Goal: Task Accomplishment & Management: Manage account settings

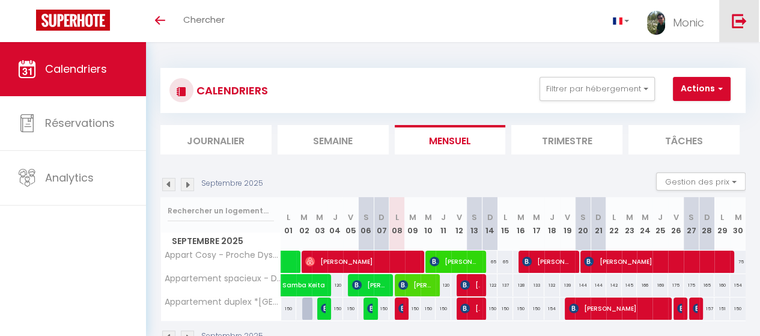
click at [739, 19] on img at bounding box center [739, 20] width 15 height 15
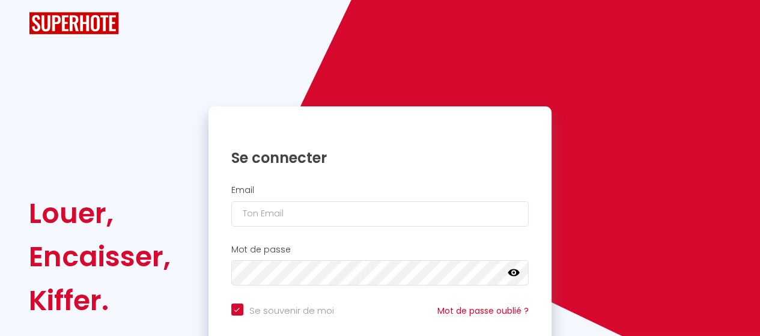
checkbox input "true"
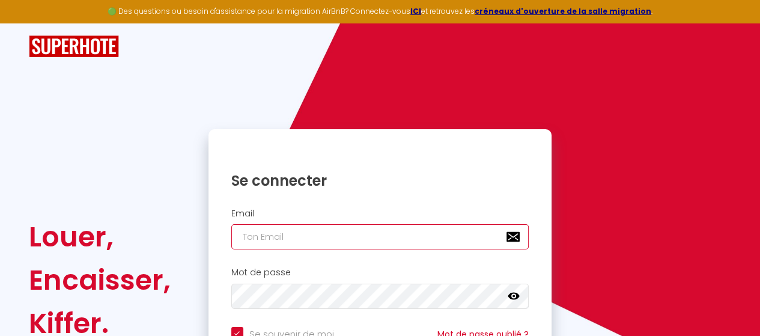
type input "alexandre.thai.k@gmail.com"
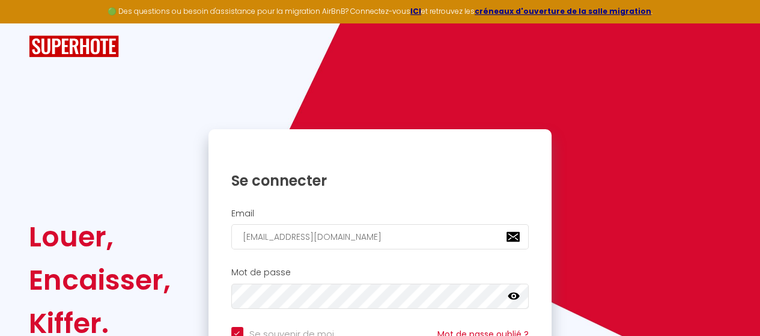
checkbox input "true"
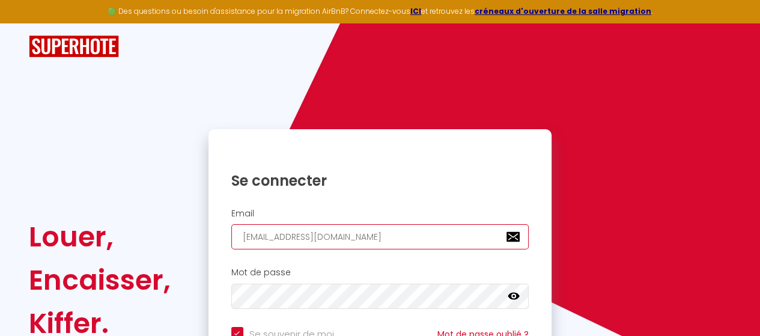
click at [401, 235] on input "alexandre.thai.k@gmail.com" at bounding box center [380, 236] width 298 height 25
type input "[EMAIL_ADDRESS][DOMAIN_NAME]"
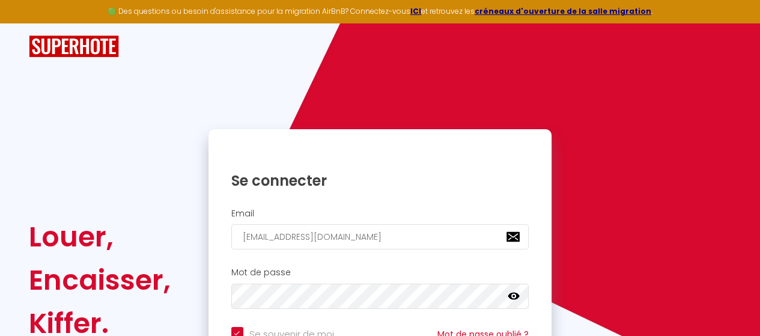
click at [363, 268] on h2 "Mot de passe" at bounding box center [380, 272] width 298 height 10
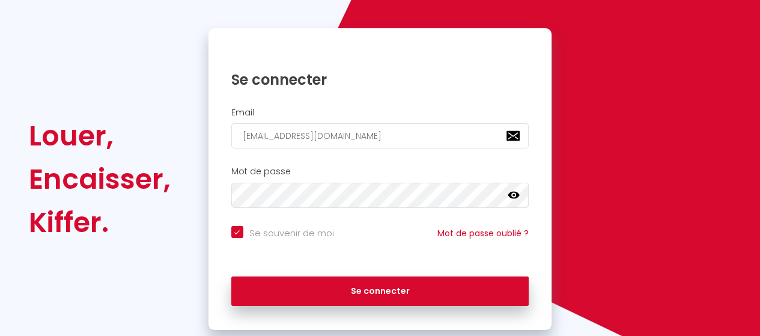
scroll to position [120, 0]
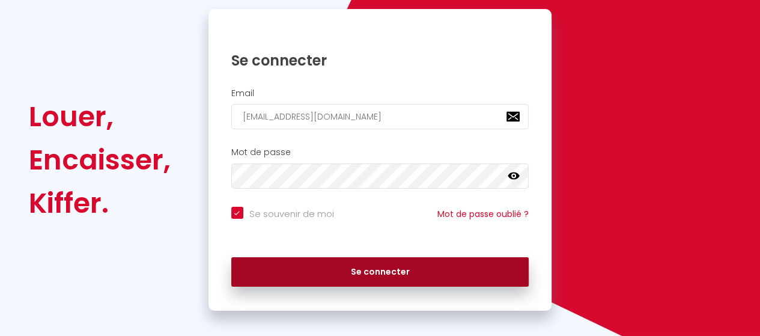
click at [387, 264] on button "Se connecter" at bounding box center [380, 272] width 298 height 30
checkbox input "true"
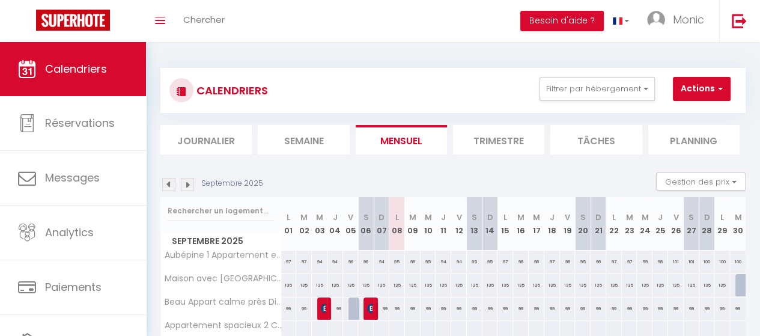
scroll to position [60, 0]
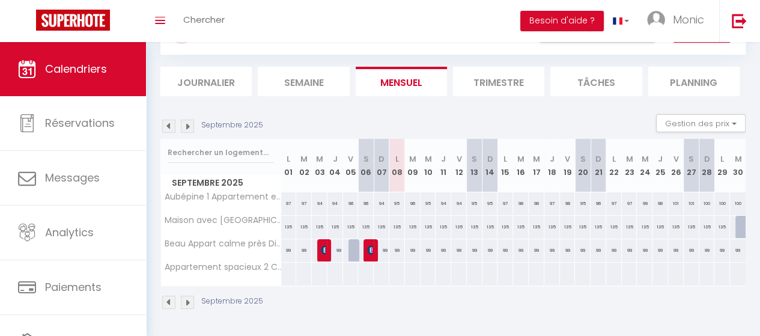
click at [333, 203] on div "94" at bounding box center [335, 203] width 16 height 22
type input "94"
type input "Jeu 04 Septembre 2025"
type input "Ven 05 Septembre 2025"
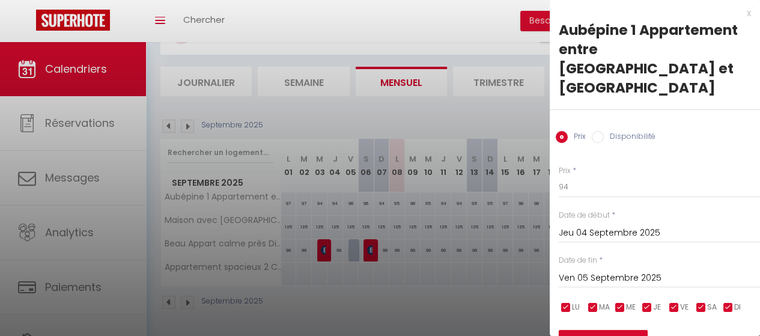
click at [596, 270] on input "Ven 05 Septembre 2025" at bounding box center [659, 278] width 201 height 16
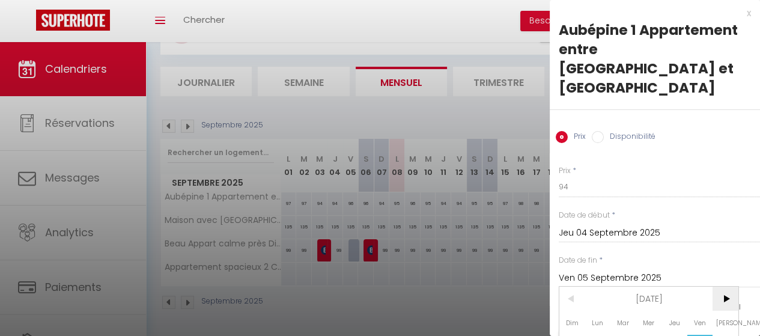
click at [727, 286] on span ">" at bounding box center [725, 298] width 26 height 24
click at [726, 286] on span ">" at bounding box center [725, 298] width 26 height 24
click at [725, 286] on span ">" at bounding box center [725, 298] width 26 height 24
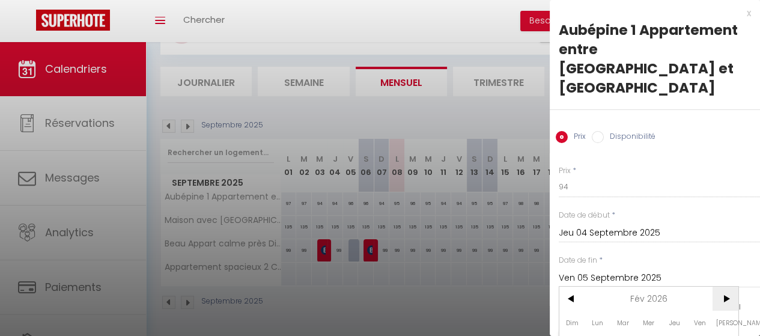
click at [725, 286] on span ">" at bounding box center [725, 298] width 26 height 24
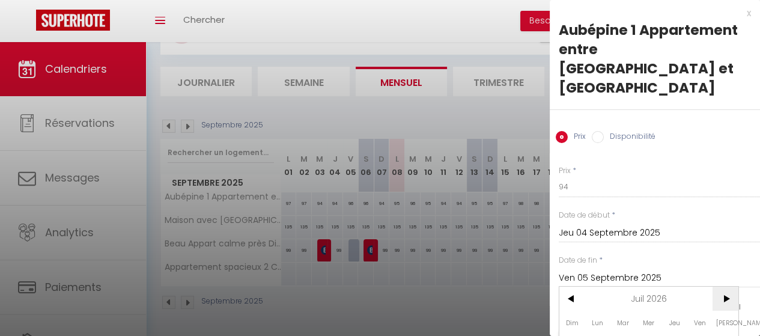
click at [725, 286] on span ">" at bounding box center [725, 298] width 26 height 24
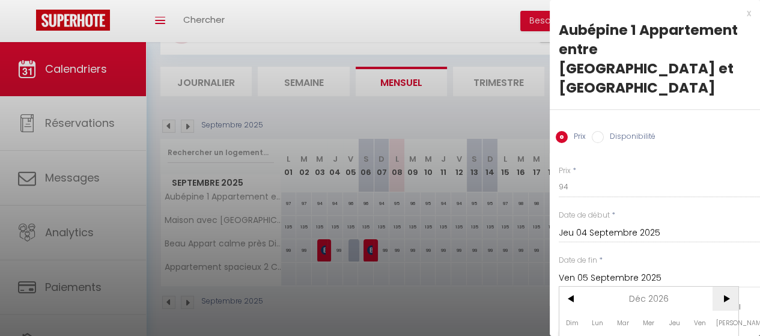
drag, startPoint x: 725, startPoint y: 255, endPoint x: 725, endPoint y: 264, distance: 9.0
click at [725, 286] on span ">" at bounding box center [725, 298] width 26 height 24
click at [722, 286] on span ">" at bounding box center [725, 298] width 26 height 24
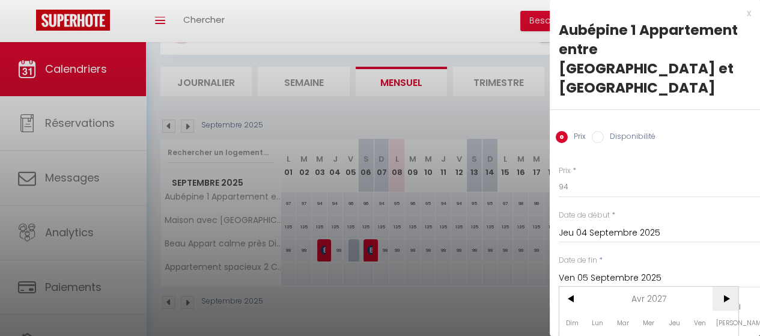
click at [722, 286] on span ">" at bounding box center [725, 298] width 26 height 24
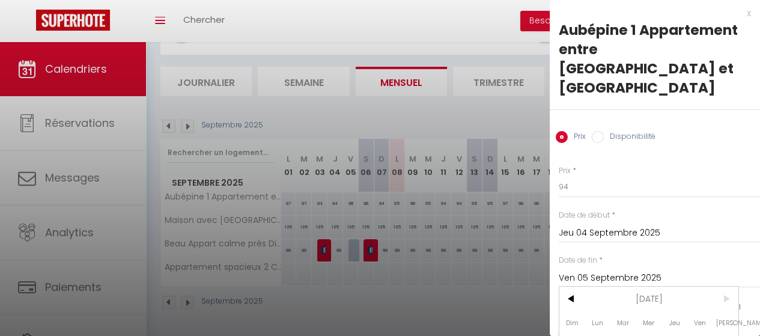
click at [722, 286] on span ">" at bounding box center [725, 298] width 26 height 24
click at [596, 131] on input "Disponibilité" at bounding box center [598, 137] width 12 height 12
radio input "true"
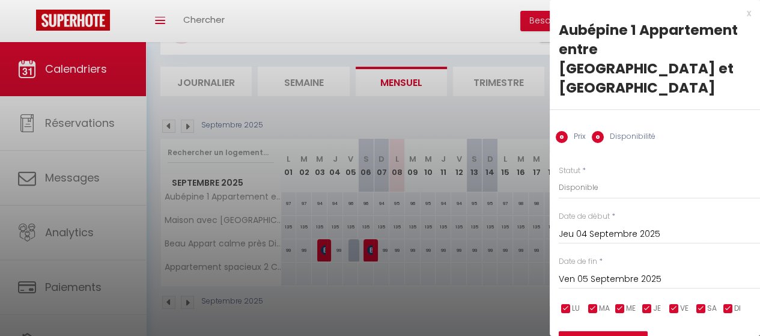
radio input "false"
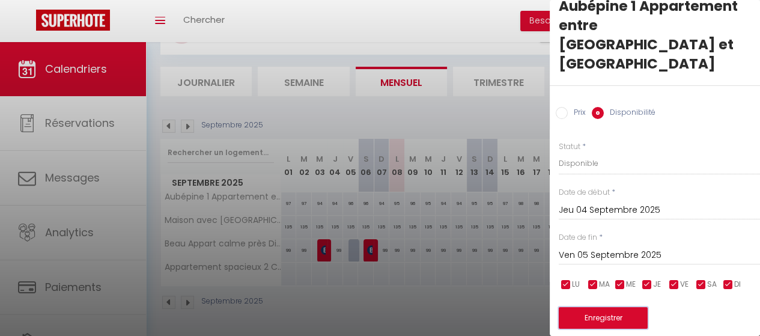
click at [616, 307] on button "Enregistrer" at bounding box center [603, 318] width 89 height 22
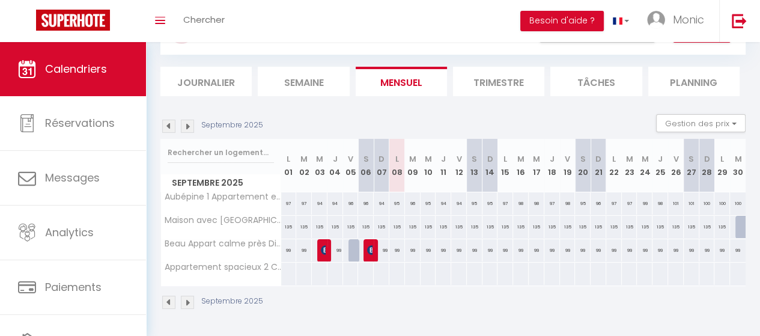
click at [492, 297] on div "Septembre 2025" at bounding box center [452, 303] width 585 height 35
click at [259, 218] on span "Maison avec [GEOGRAPHIC_DATA]" at bounding box center [246, 215] width 152 height 14
click at [682, 74] on li "Planning" at bounding box center [693, 81] width 91 height 29
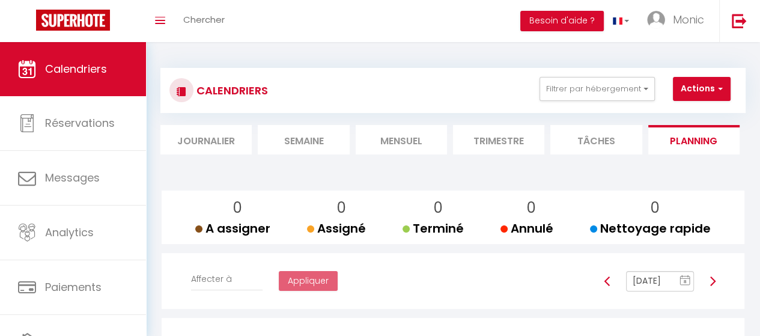
click at [389, 142] on li "Mensuel" at bounding box center [401, 139] width 91 height 29
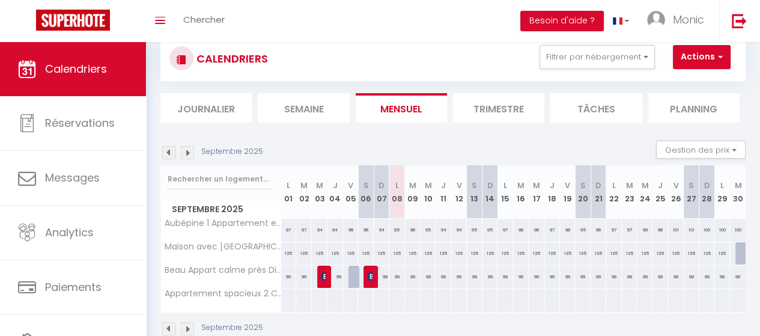
scroll to position [60, 0]
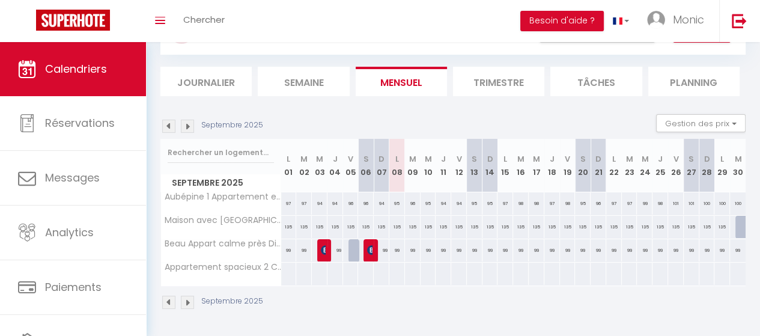
click at [291, 227] on div "135" at bounding box center [289, 227] width 16 height 22
type input "Lun 01 Septembre 2025"
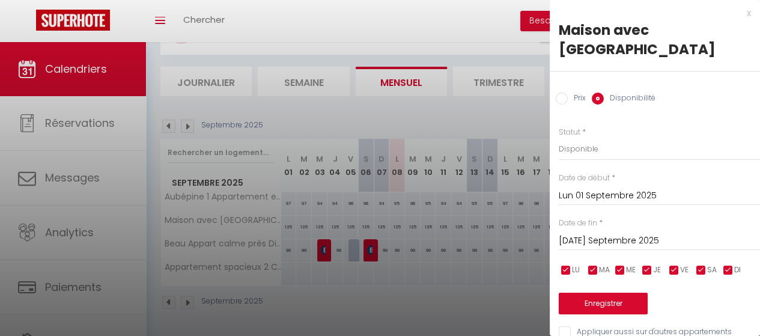
click at [617, 238] on input "Mar 02 Septembre 2025" at bounding box center [659, 241] width 201 height 16
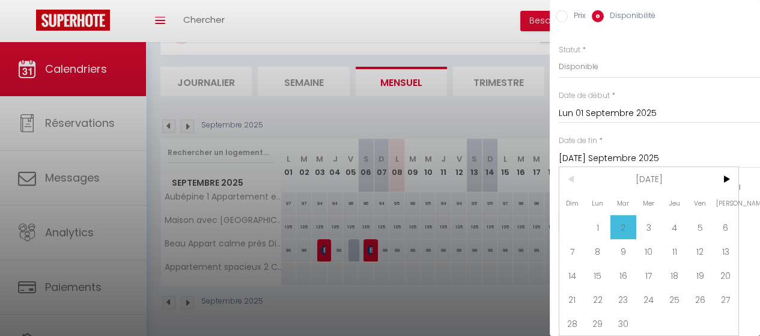
scroll to position [65, 0]
click at [622, 315] on span "30" at bounding box center [623, 323] width 26 height 24
type input "[DATE] Septembre 2025"
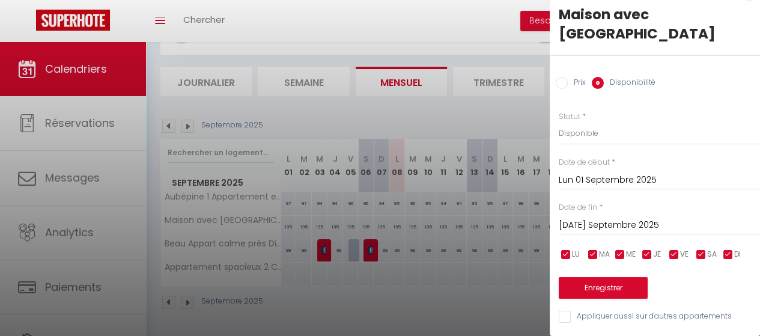
scroll to position [24, 0]
click at [626, 277] on button "Enregistrer" at bounding box center [603, 288] width 89 height 22
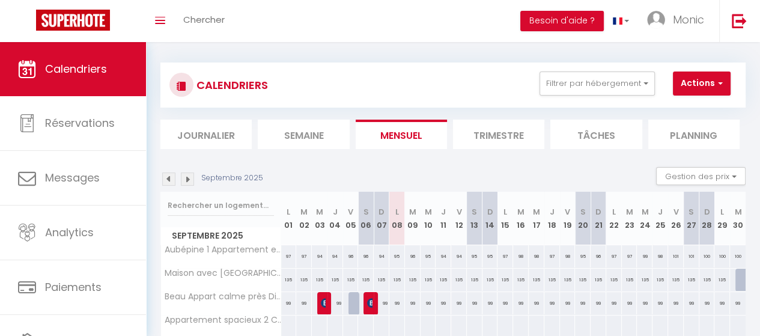
scroll to position [0, 0]
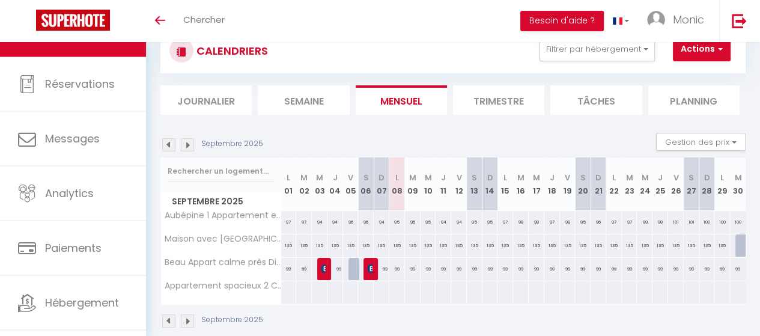
scroll to position [60, 0]
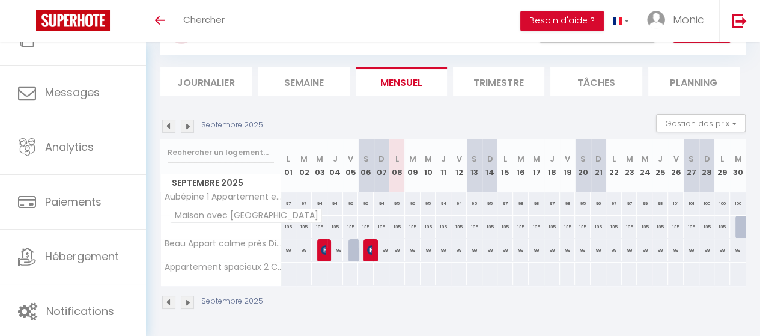
click at [250, 219] on span "Maison avec [GEOGRAPHIC_DATA]" at bounding box center [246, 215] width 152 height 14
click at [723, 122] on button "Gestion des prix" at bounding box center [700, 123] width 89 height 18
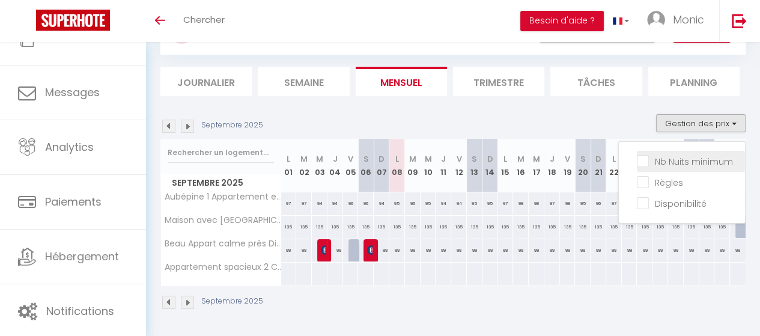
click at [657, 160] on input "Nb Nuits minimum" at bounding box center [691, 160] width 108 height 12
checkbox input "true"
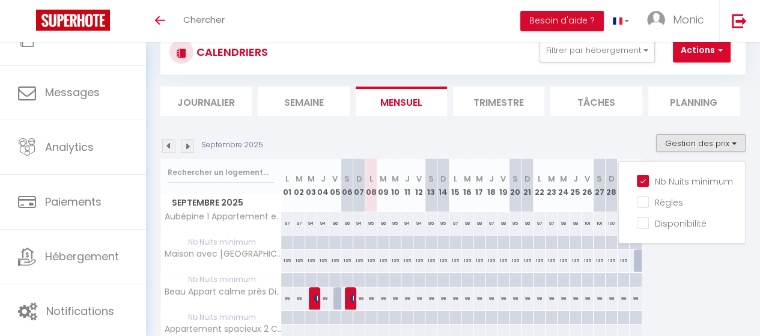
scroll to position [1, 0]
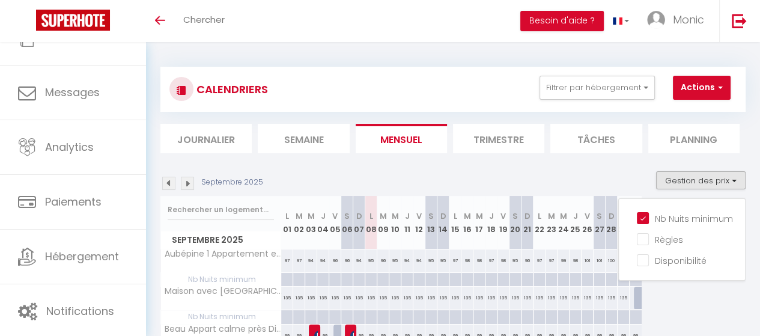
click at [333, 159] on section "Septembre 2025 Gestion des prix Nb Nuits minimum Règles Disponibilité Septembre…" at bounding box center [452, 296] width 585 height 275
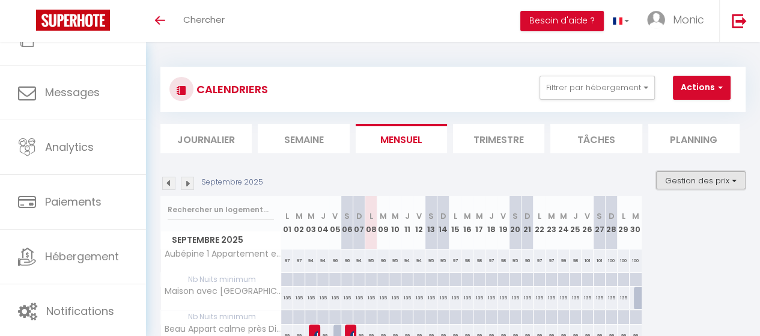
click at [723, 182] on button "Gestion des prix" at bounding box center [700, 180] width 89 height 18
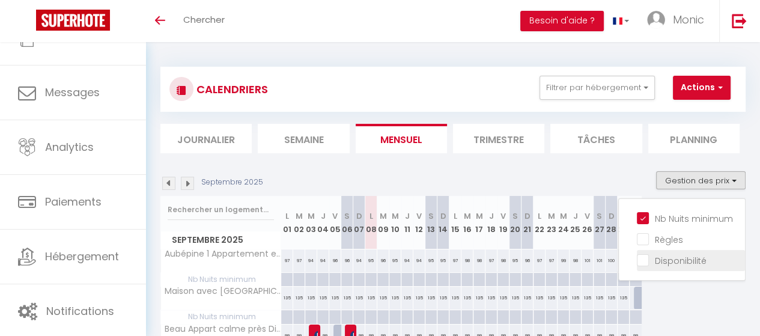
click at [665, 256] on input "Disponibilité" at bounding box center [691, 259] width 108 height 12
checkbox input "true"
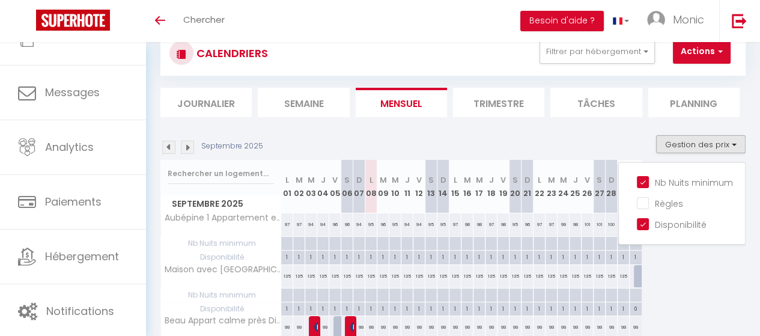
scroll to position [0, 0]
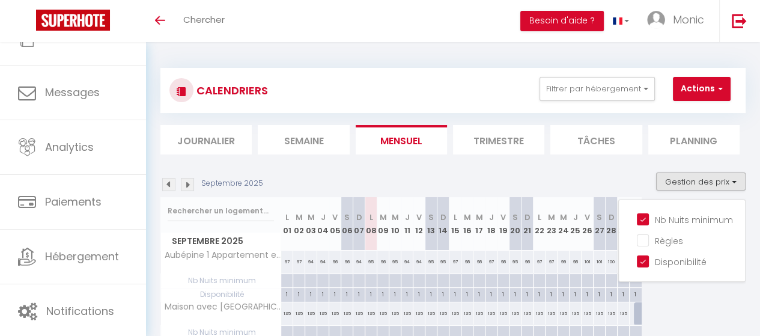
click at [453, 94] on div "CALENDRIERS Filtrer par hébergement Tous Aubépine 1 Appartement entre [GEOGRAPH…" at bounding box center [452, 90] width 567 height 27
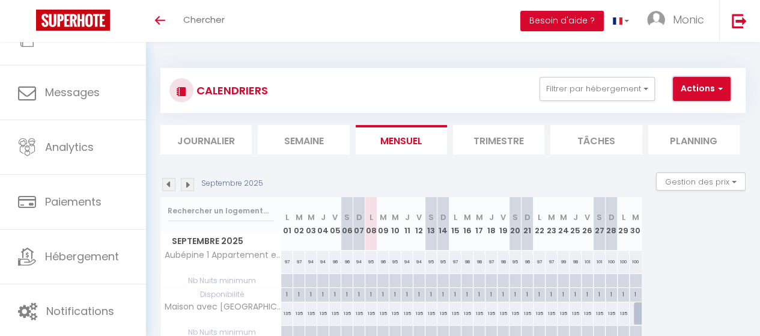
click at [723, 86] on button "Actions" at bounding box center [702, 89] width 58 height 24
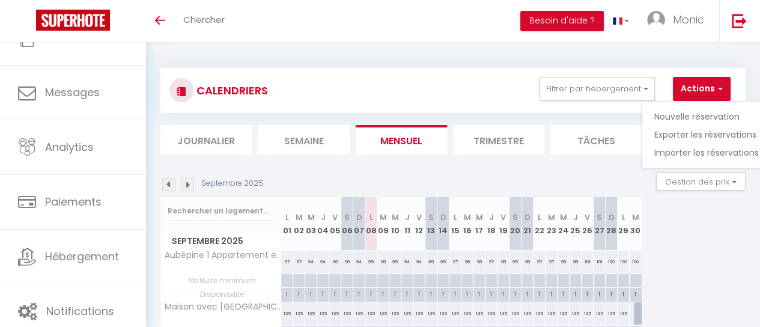
click at [693, 257] on div "Septembre 2025 L 01 M 02 M 03 J 04 V 05 S 06 D 07 L 08 M 09 M 10 J 11 V 12 S 13…" at bounding box center [452, 326] width 585 height 259
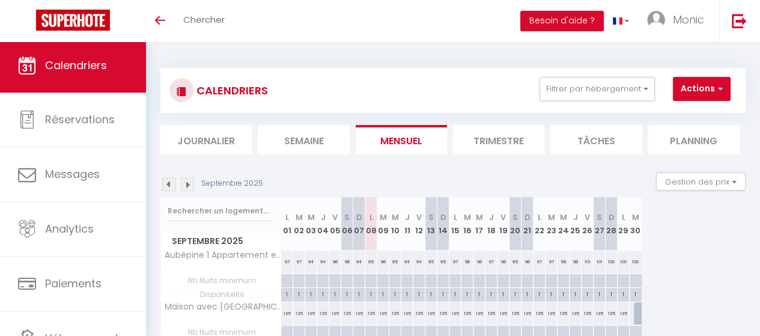
click at [86, 66] on span "Calendriers" at bounding box center [76, 65] width 62 height 15
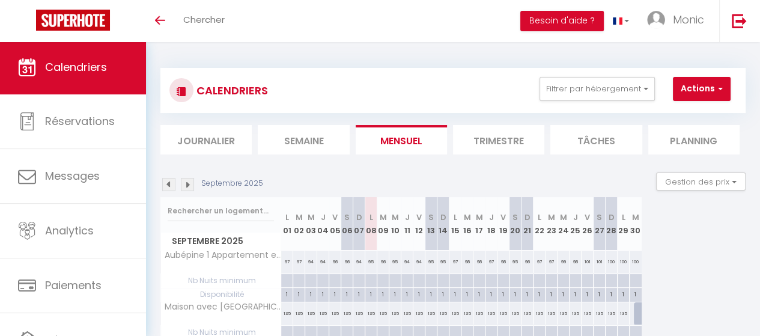
click at [84, 64] on span "Calendriers" at bounding box center [76, 66] width 62 height 15
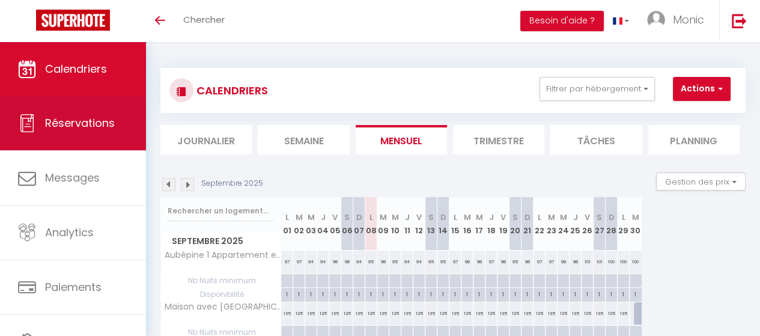
click at [70, 124] on span "Réservations" at bounding box center [80, 122] width 70 height 15
select select "not_cancelled"
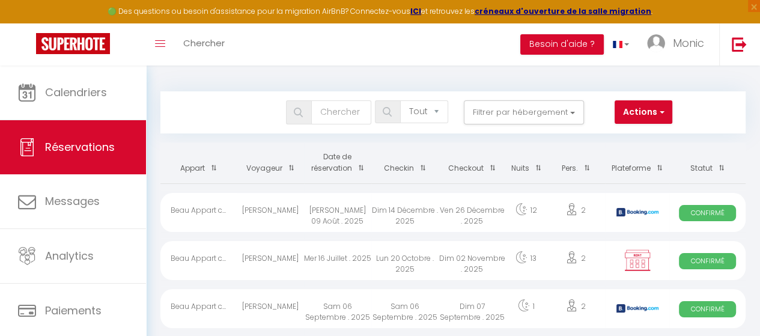
click at [204, 254] on div "Beau Appart c..." at bounding box center [198, 260] width 76 height 39
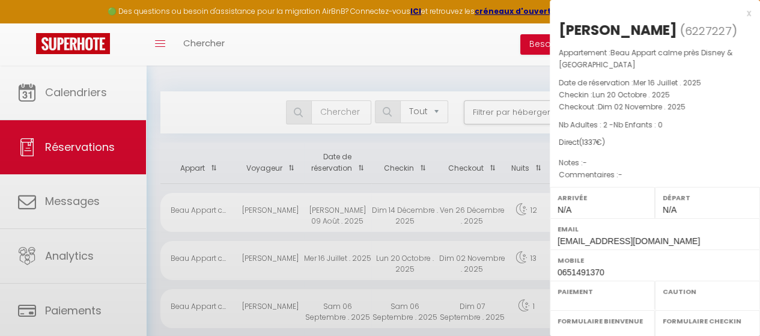
select select "OK"
select select "KO"
select select "0"
select select "1"
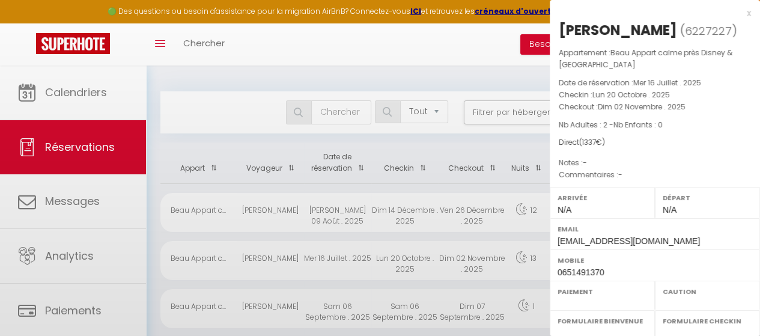
select select
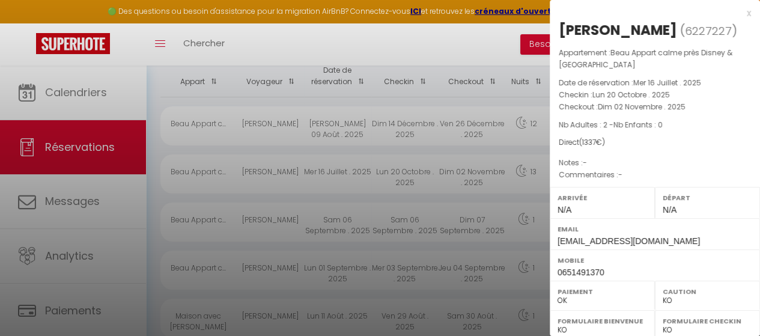
scroll to position [60, 0]
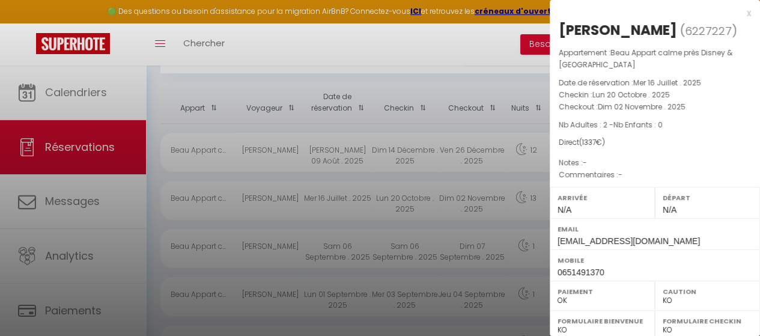
click at [740, 11] on div "x" at bounding box center [650, 13] width 201 height 14
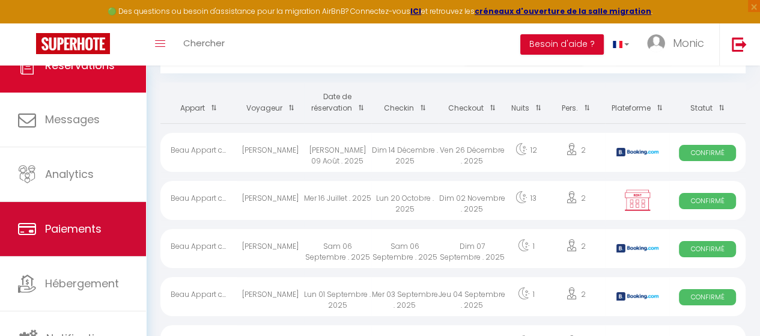
scroll to position [85, 0]
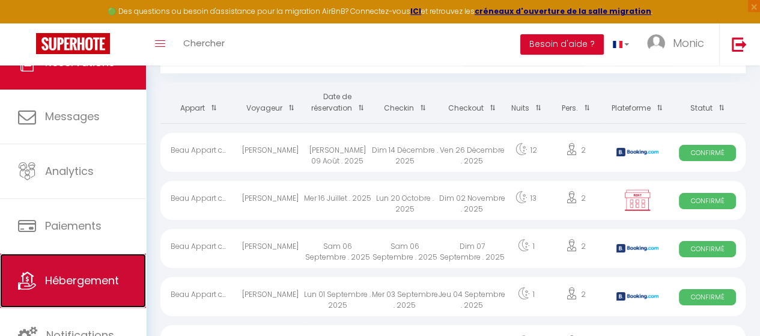
click at [85, 278] on span "Hébergement" at bounding box center [82, 280] width 74 height 15
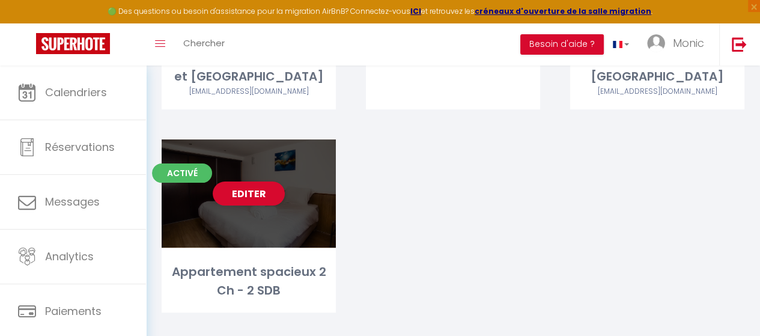
scroll to position [250, 0]
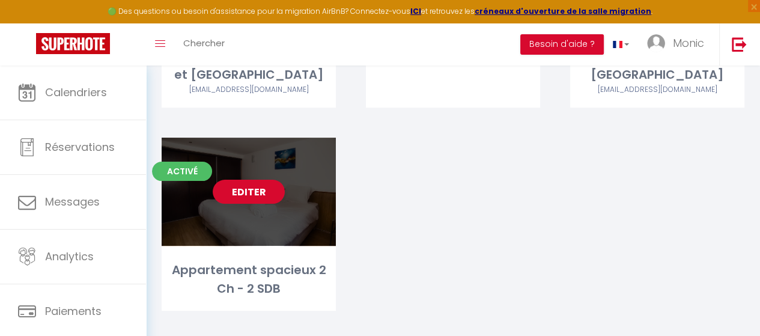
click at [244, 180] on link "Editer" at bounding box center [249, 192] width 72 height 24
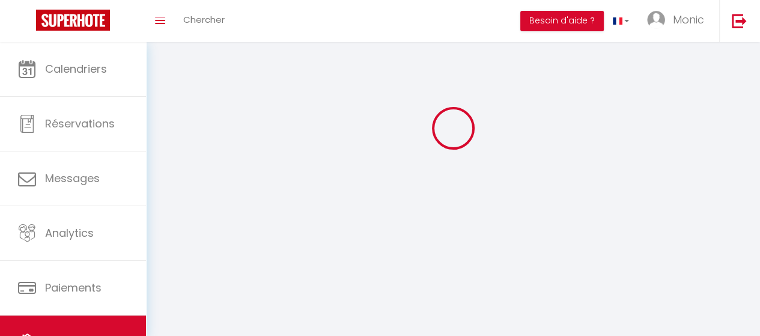
select select
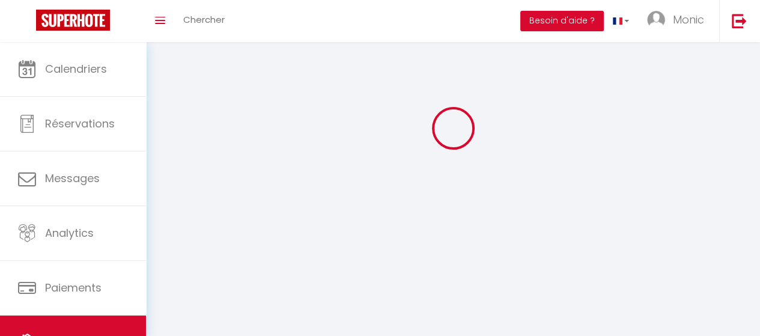
select select
checkbox input "false"
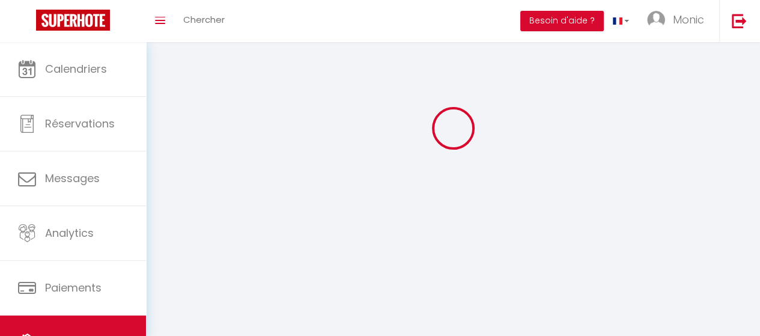
select select "28"
select select
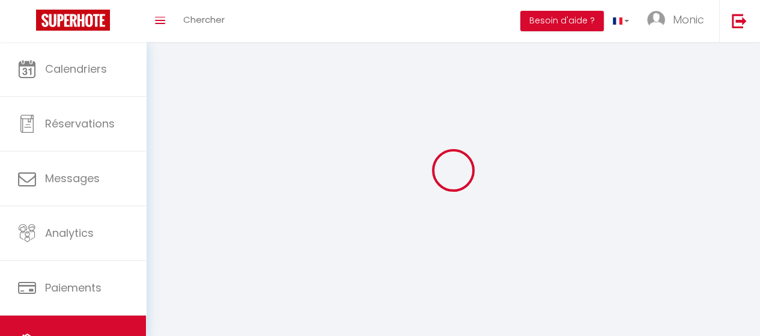
select select
checkbox input "false"
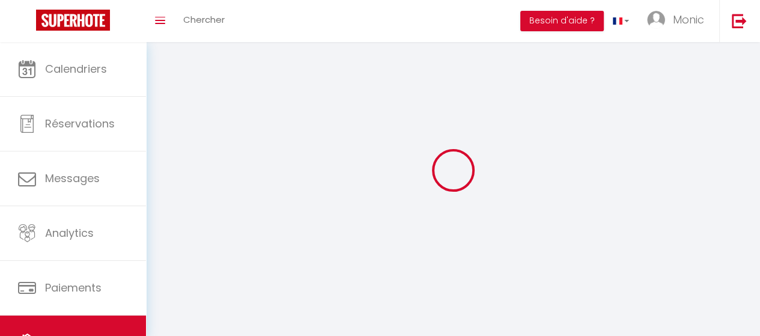
checkbox input "false"
select select
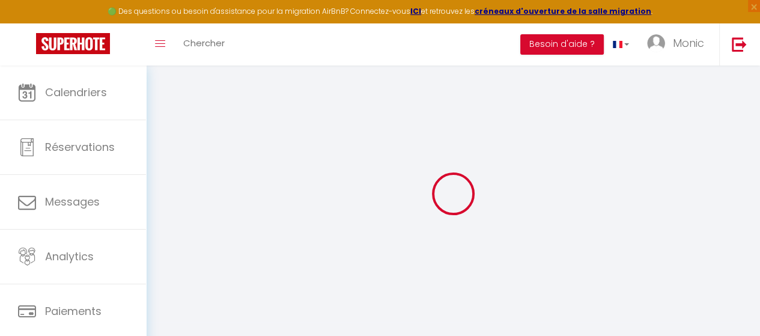
select select
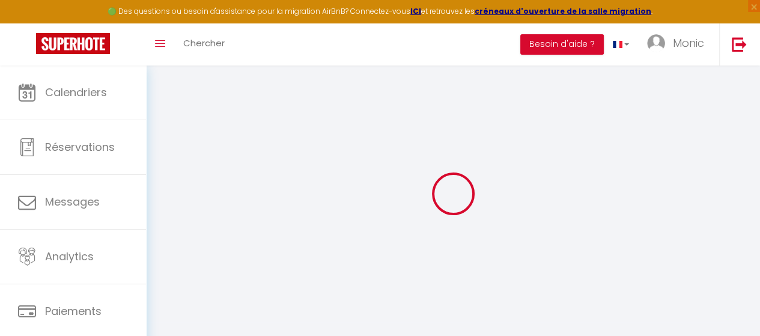
select select
checkbox input "false"
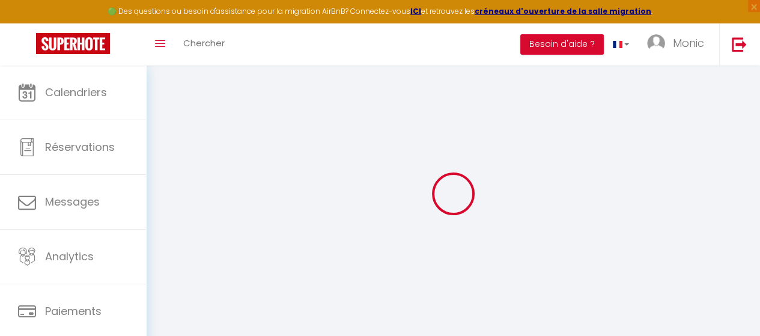
select select
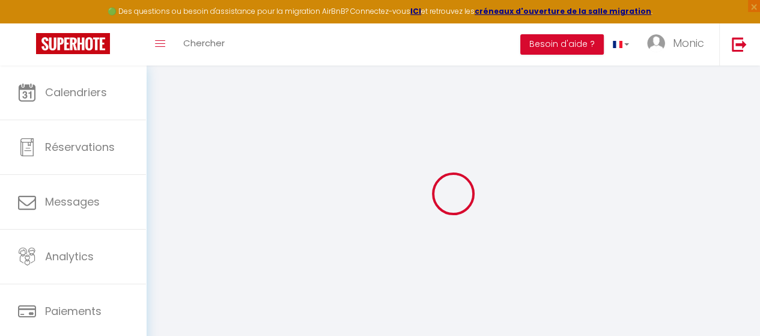
select select
checkbox input "false"
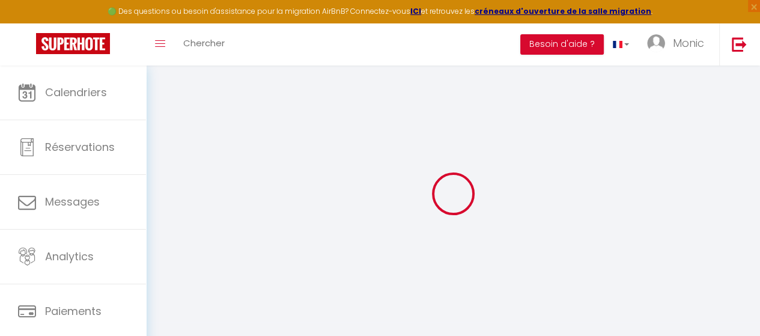
checkbox input "false"
select select
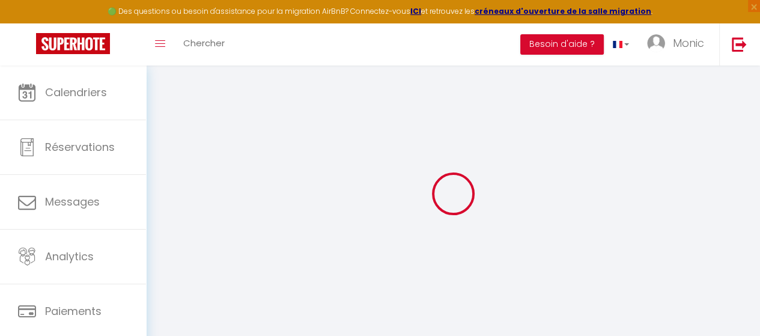
select select
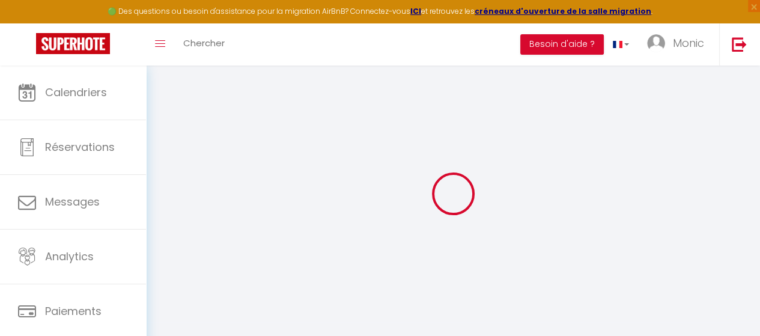
checkbox input "false"
select select
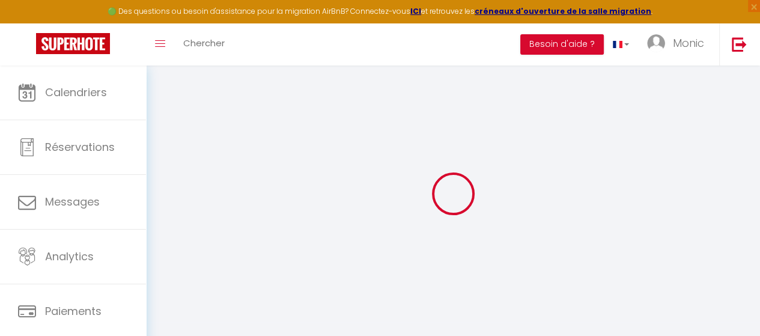
select select
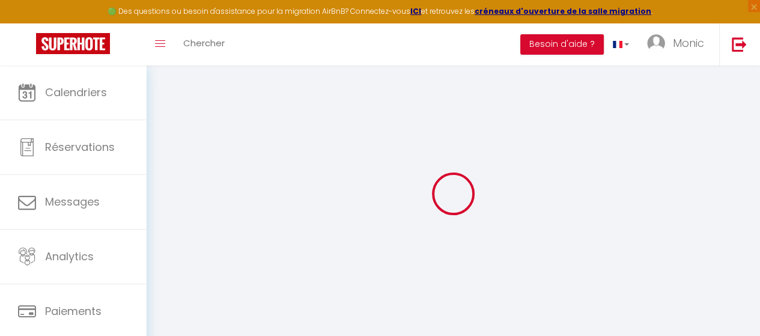
select select
checkbox input "false"
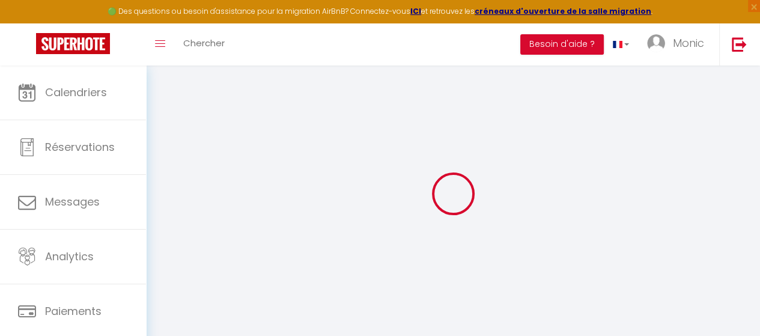
checkbox input "false"
select select
type input "Appartement spacieux 2 Ch - 2 SDB"
type input "Monic"
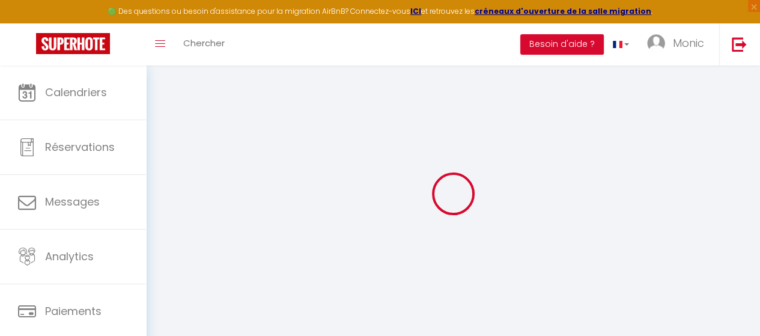
type input "Thai"
type input "[STREET_ADDRESS][PERSON_NAME]"
type input "93160"
type input "Noisy-le-Grand"
select select "6"
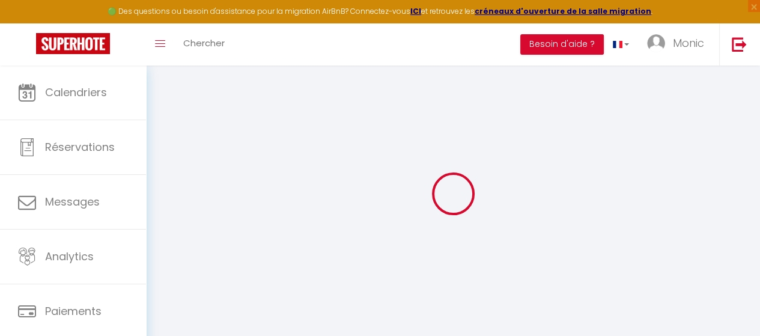
select select "2"
type input "99"
type input "10"
type input "65"
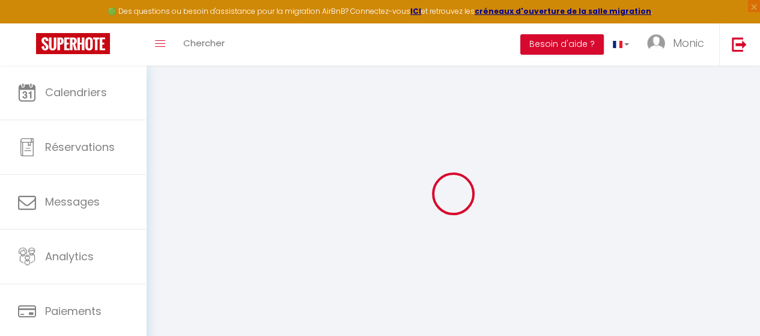
type input "1.24"
type input "300"
select select
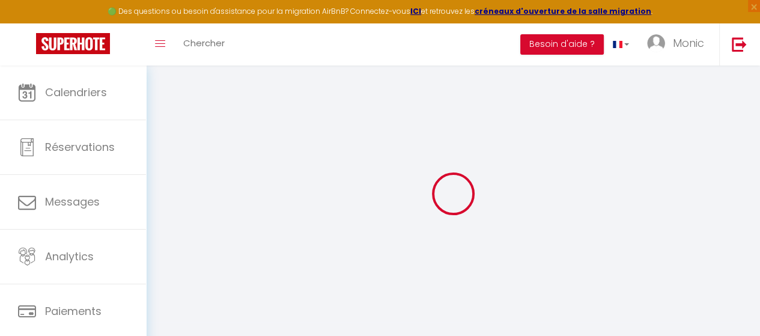
select select
type input "[STREET_ADDRESS][PERSON_NAME]"
type input "93160"
type input "Noisy-le-Grand"
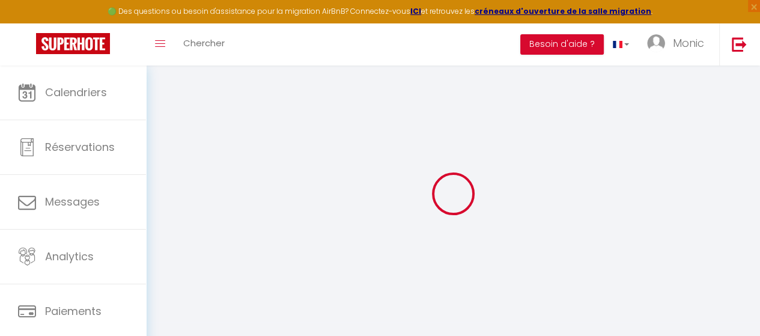
type input "[EMAIL_ADDRESS][DOMAIN_NAME]"
select select
checkbox input "false"
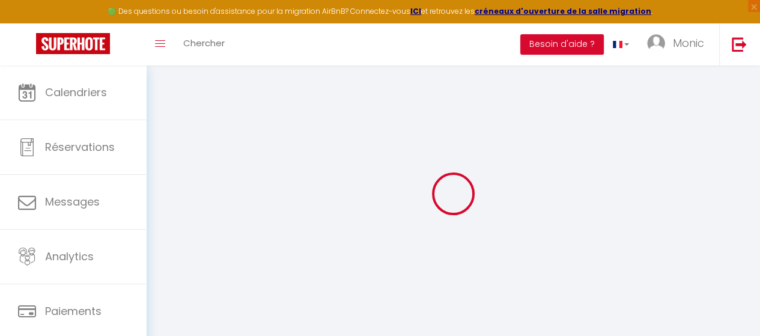
checkbox input "false"
select select
type input "0"
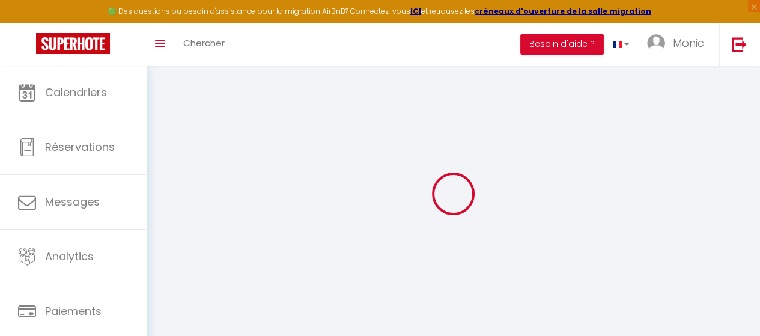
select select
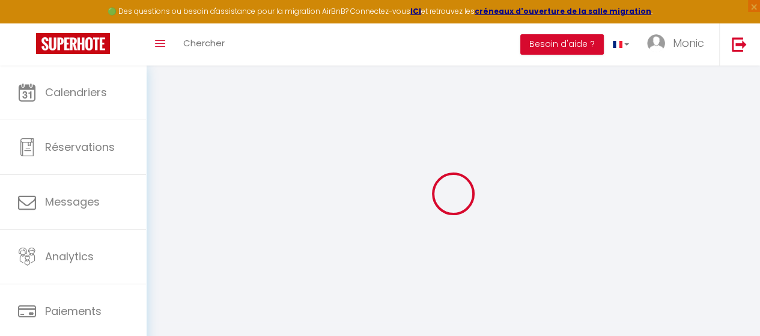
select select
checkbox input "false"
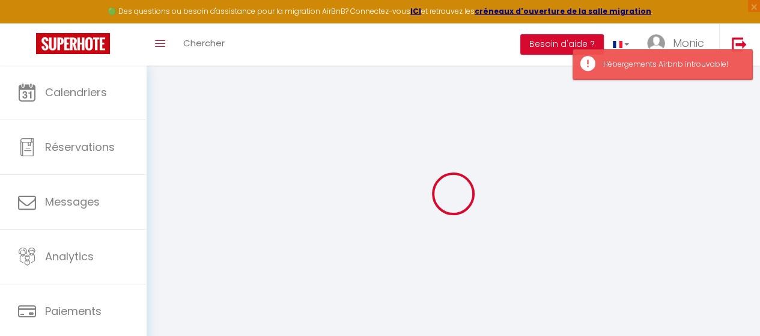
select select
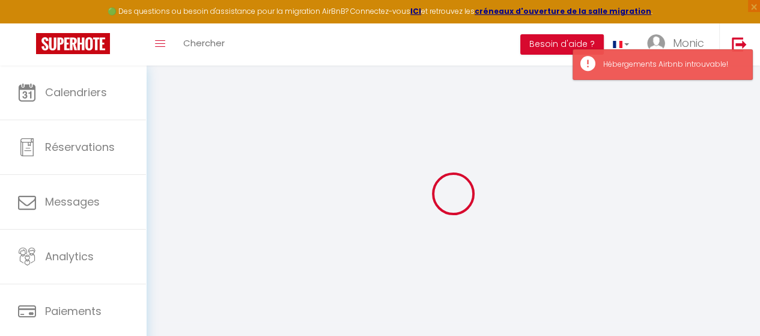
select select
checkbox input "false"
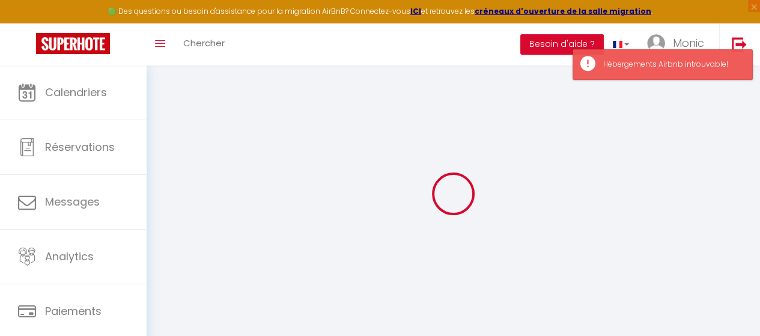
select select
checkbox input "false"
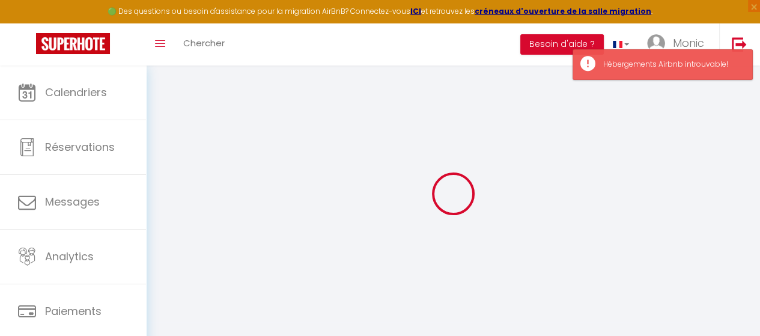
select select "15:00"
select select "23:45"
select select "11:00"
select select "30"
select select "120"
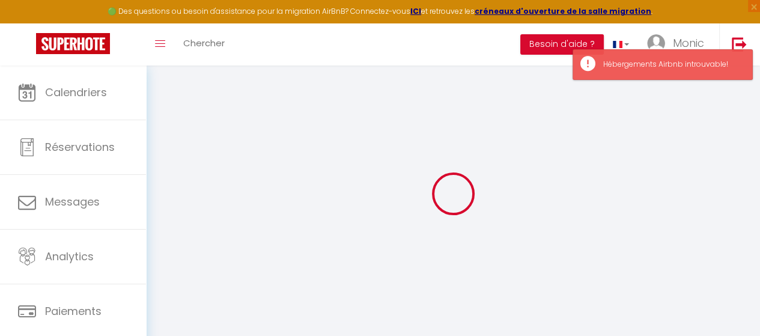
select select
checkbox input "false"
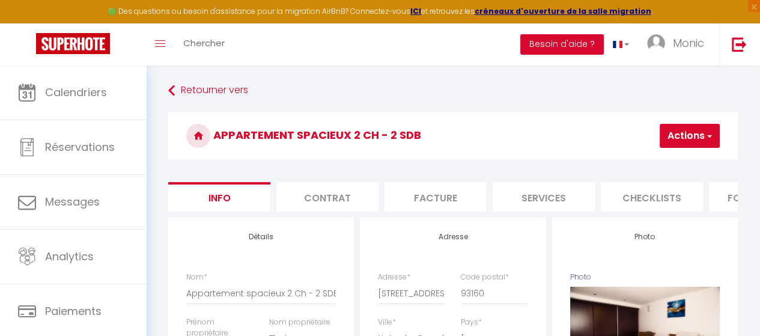
click at [709, 136] on span "button" at bounding box center [709, 136] width 8 height 12
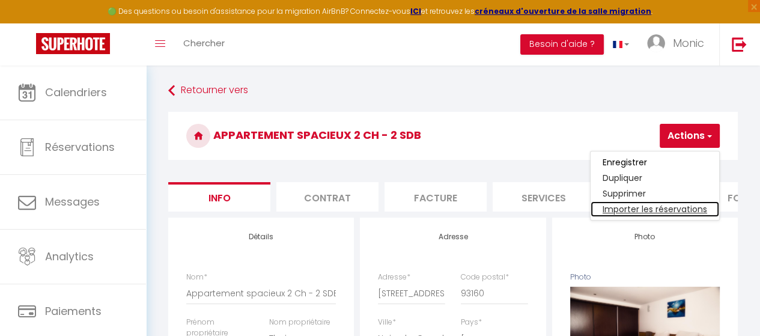
click at [649, 208] on link "Importer les réservations" at bounding box center [654, 209] width 129 height 16
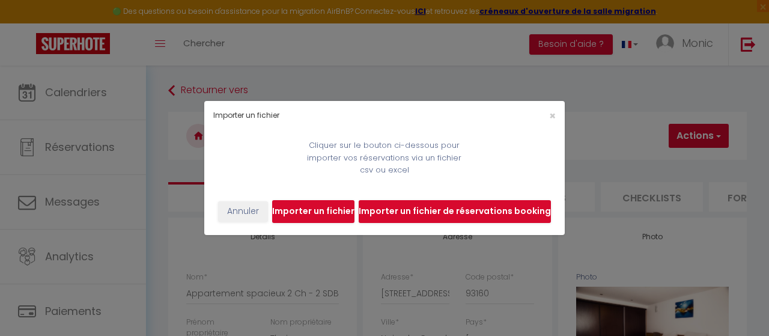
click at [443, 214] on input "file" at bounding box center [455, 211] width 192 height 23
click at [605, 88] on div "Importer un fichier × Cliquer sur le bouton ci-dessous pour importer vos réserv…" at bounding box center [384, 168] width 769 height 336
click at [555, 117] on span "×" at bounding box center [552, 115] width 7 height 15
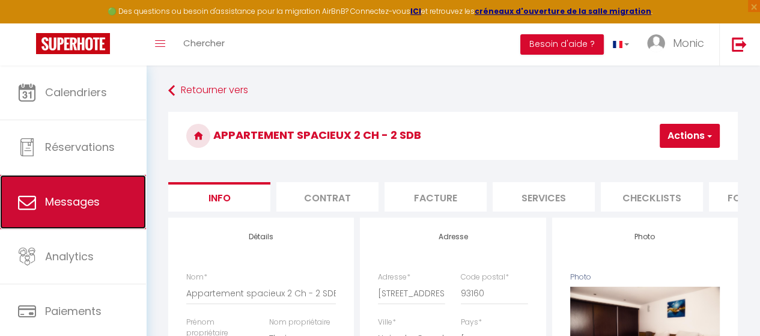
click at [76, 200] on span "Messages" at bounding box center [72, 201] width 55 height 15
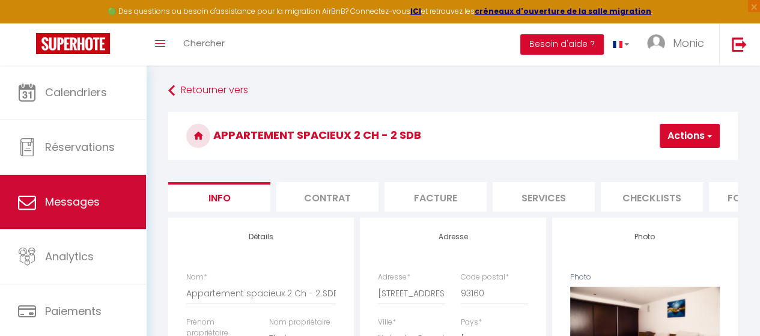
select select "message"
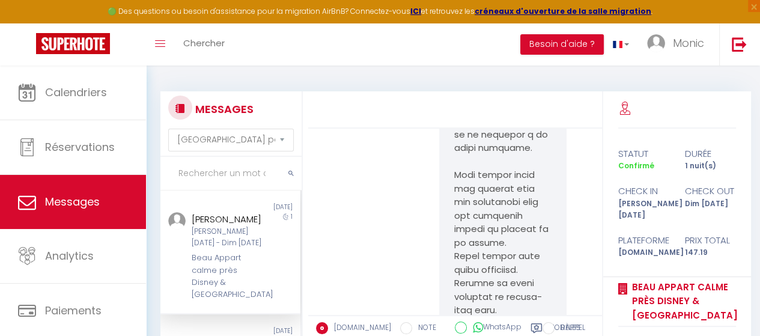
click at [339, 74] on div "MESSAGES Trier par date de réservation [GEOGRAPHIC_DATA] par date de message No…" at bounding box center [453, 277] width 614 height 424
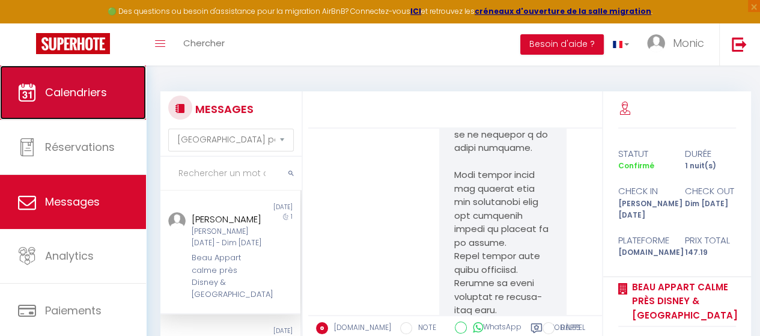
click at [85, 86] on span "Calendriers" at bounding box center [76, 92] width 62 height 15
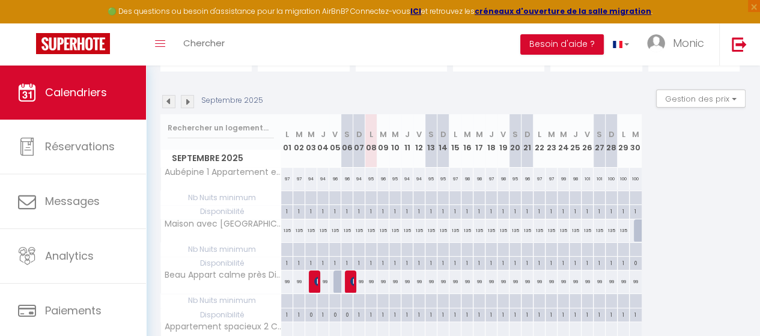
scroll to position [120, 0]
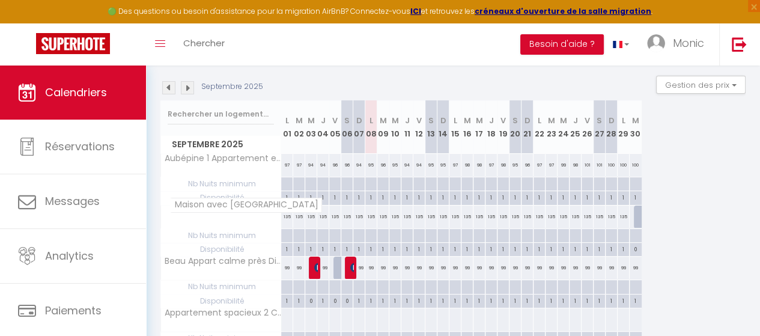
click at [214, 207] on span "Maison avec [GEOGRAPHIC_DATA]" at bounding box center [246, 205] width 152 height 14
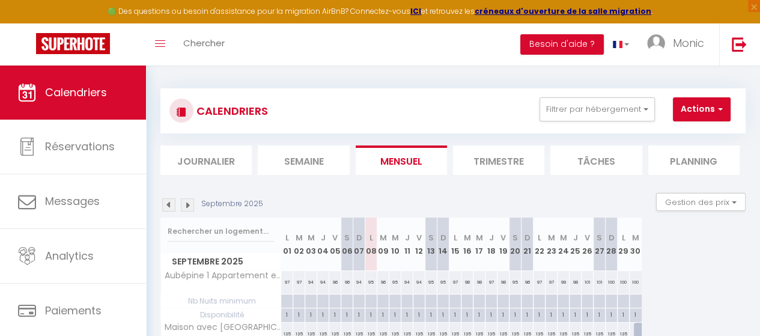
scroll to position [0, 0]
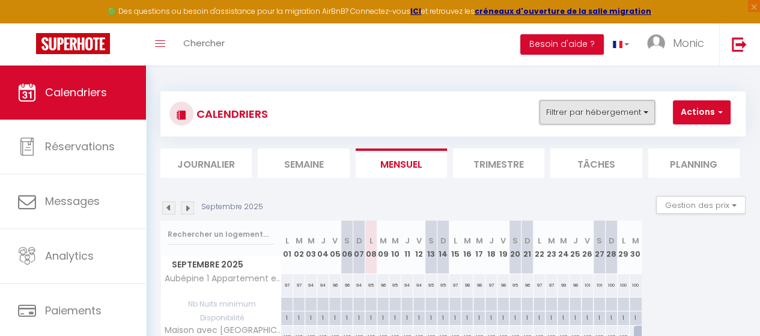
click at [646, 110] on button "Filtrer par hébergement" at bounding box center [596, 112] width 115 height 24
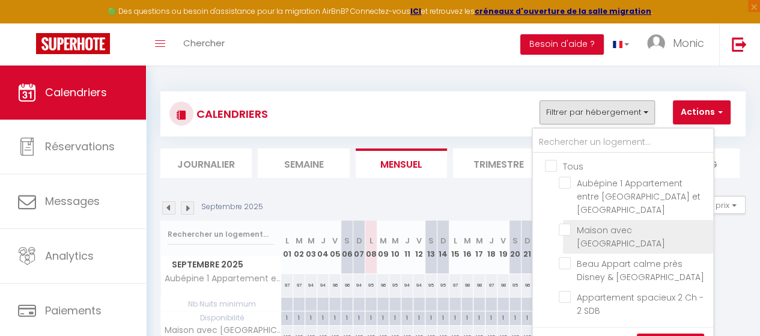
click at [566, 223] on input "Maison avec [GEOGRAPHIC_DATA]" at bounding box center [634, 229] width 150 height 12
checkbox input "true"
checkbox input "false"
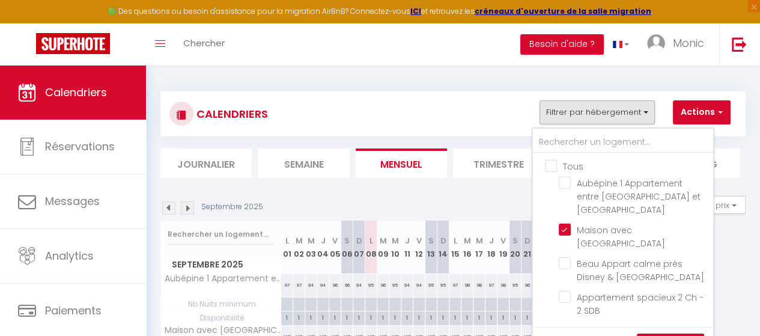
click at [669, 333] on link "Sauvegarder" at bounding box center [670, 342] width 67 height 18
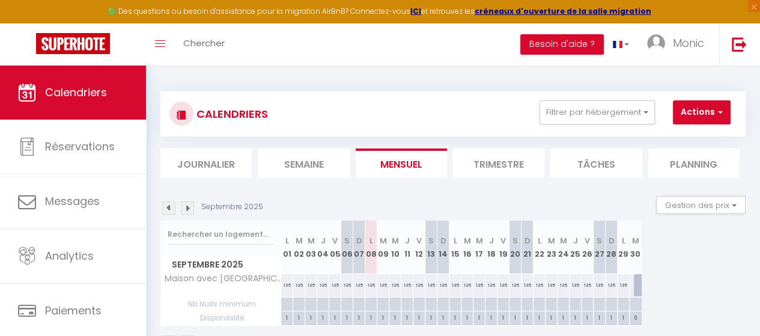
scroll to position [60, 0]
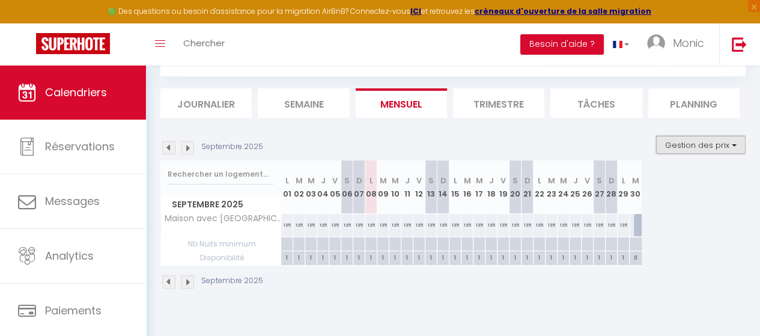
click at [726, 144] on button "Gestion des prix" at bounding box center [700, 145] width 89 height 18
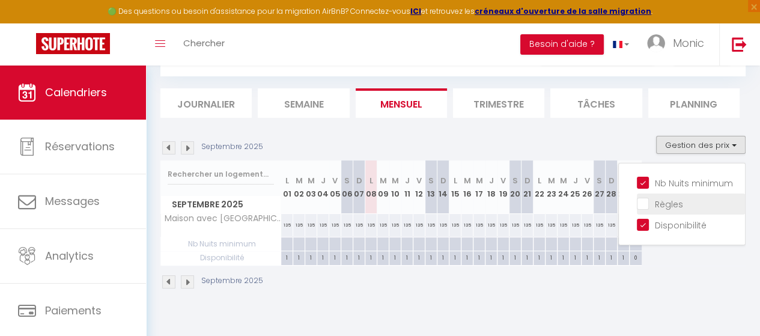
click at [637, 204] on input "Règles" at bounding box center [691, 203] width 108 height 12
checkbox input "true"
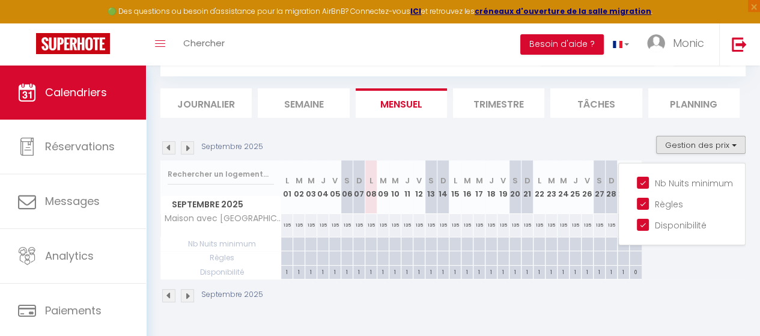
click at [370, 223] on div "135" at bounding box center [371, 225] width 12 height 22
type input "135"
type input "Lun 08 Septembre 2025"
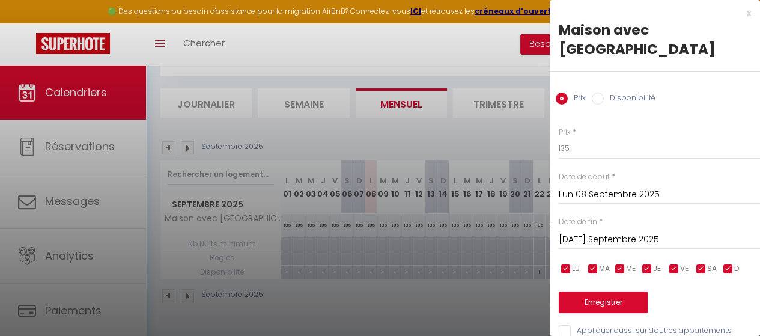
click at [613, 240] on input "[DATE] Septembre 2025" at bounding box center [659, 240] width 201 height 16
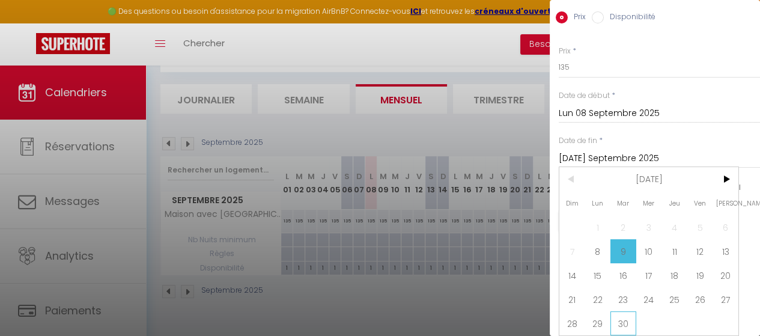
scroll to position [65, 0]
click at [627, 311] on span "30" at bounding box center [623, 323] width 26 height 24
type input "[DATE] Septembre 2025"
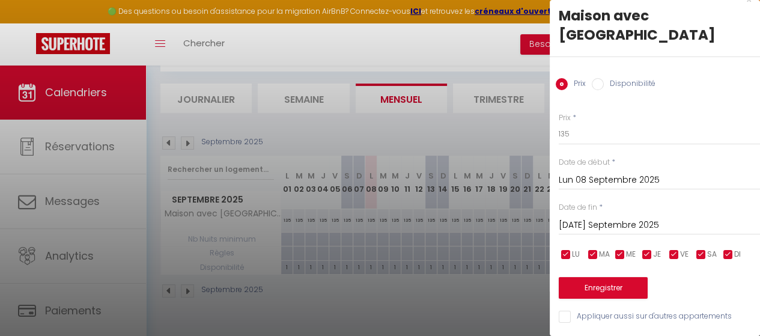
scroll to position [23, 0]
click at [574, 125] on input "135" at bounding box center [659, 134] width 201 height 22
type input "1"
type input "99"
click at [620, 280] on button "Enregistrer" at bounding box center [603, 288] width 89 height 22
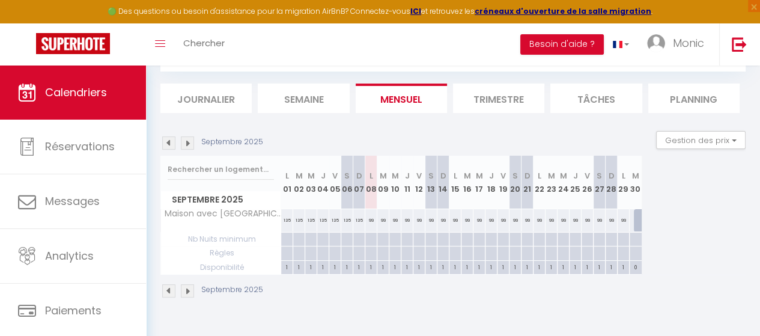
click at [688, 218] on div "Septembre 2025 L 01 M 02 M 03 J 04 V 05 S 06 D 07 L 08 M 09 M 10 J 11 V 12 S 13…" at bounding box center [452, 215] width 585 height 119
click at [426, 301] on div "Septembre 2025" at bounding box center [452, 291] width 585 height 35
click at [430, 220] on div "99" at bounding box center [431, 220] width 12 height 22
type input "99"
type input "[PERSON_NAME] 13 Septembre 2025"
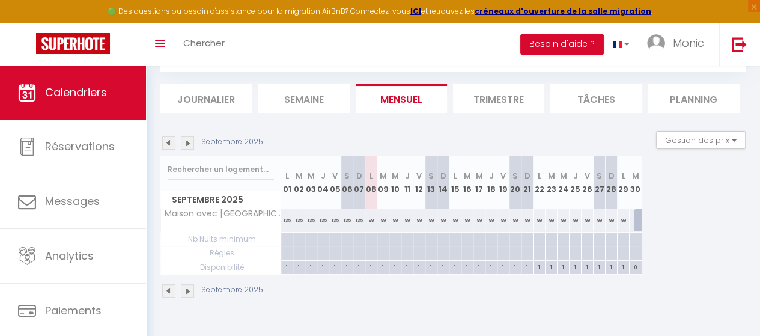
type input "Dim 14 Septembre 2025"
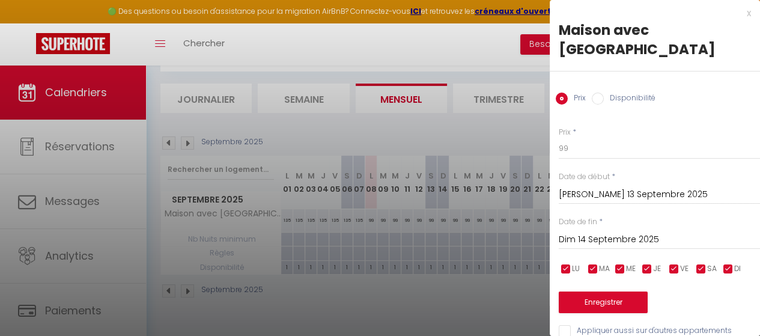
click at [418, 217] on div at bounding box center [380, 168] width 760 height 336
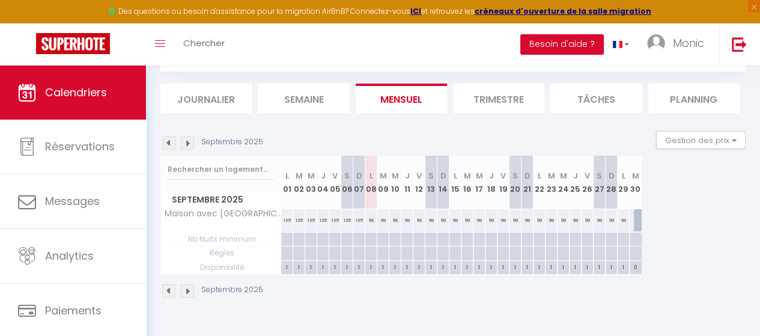
click at [418, 217] on div "99" at bounding box center [419, 220] width 12 height 22
type input "99"
type input "Ven 12 Septembre 2025"
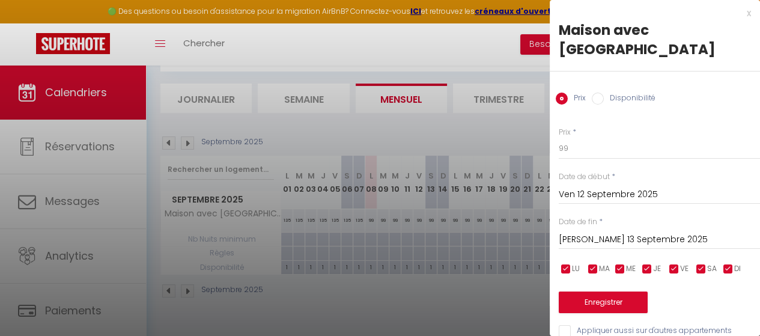
click at [593, 238] on input "[PERSON_NAME] 13 Septembre 2025" at bounding box center [659, 240] width 201 height 16
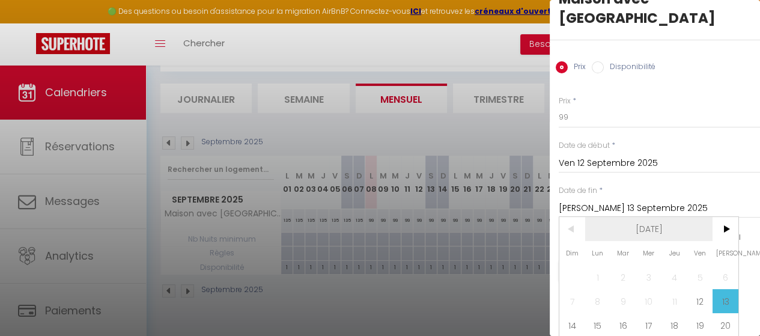
scroll to position [60, 0]
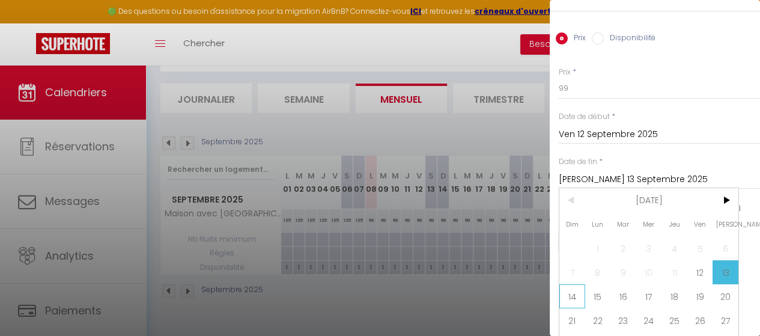
click at [572, 297] on span "14" at bounding box center [572, 296] width 26 height 24
type input "Dim 14 Septembre 2025"
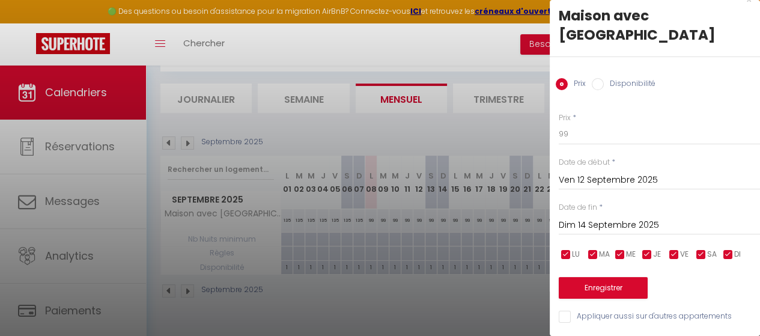
scroll to position [23, 0]
click at [574, 123] on input "99" at bounding box center [659, 134] width 201 height 22
type input "9"
type input "135"
click at [590, 285] on button "Enregistrer" at bounding box center [603, 288] width 89 height 22
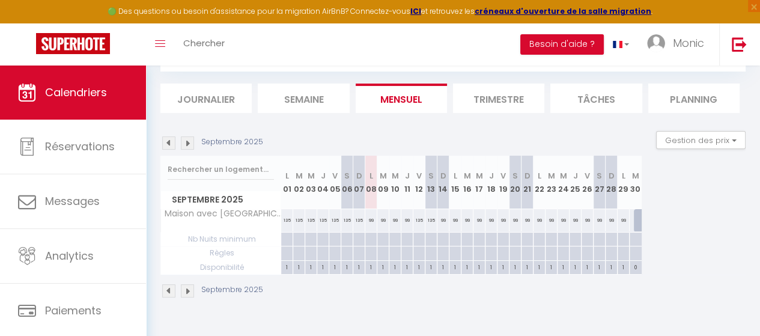
click at [500, 218] on div "99" at bounding box center [503, 220] width 12 height 22
type input "99"
type input "Ven 19 Septembre 2025"
type input "[PERSON_NAME] 20 Septembre 2025"
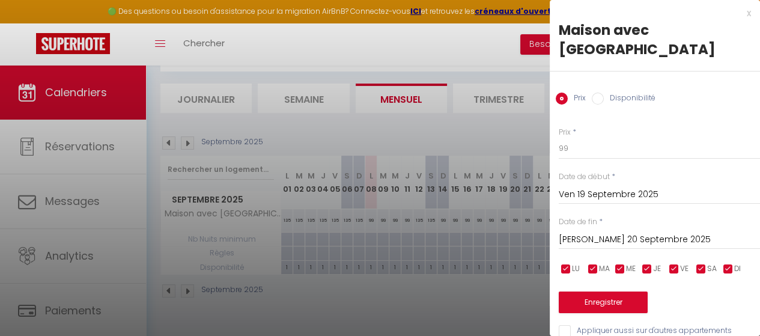
click at [593, 237] on input "[PERSON_NAME] 20 Septembre 2025" at bounding box center [659, 240] width 201 height 16
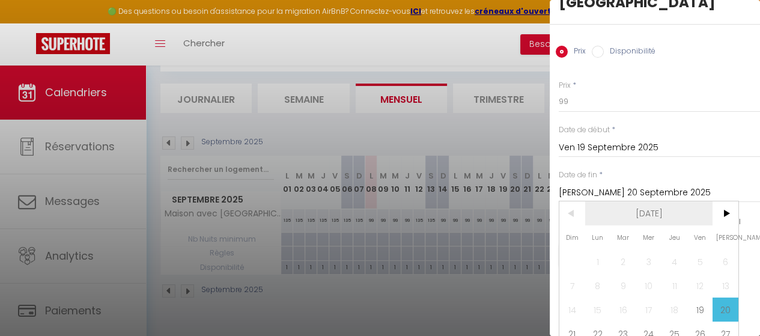
scroll to position [89, 0]
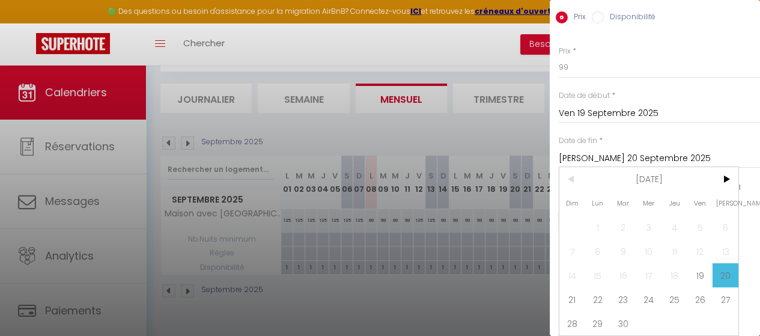
click at [723, 267] on span "20" at bounding box center [725, 275] width 26 height 24
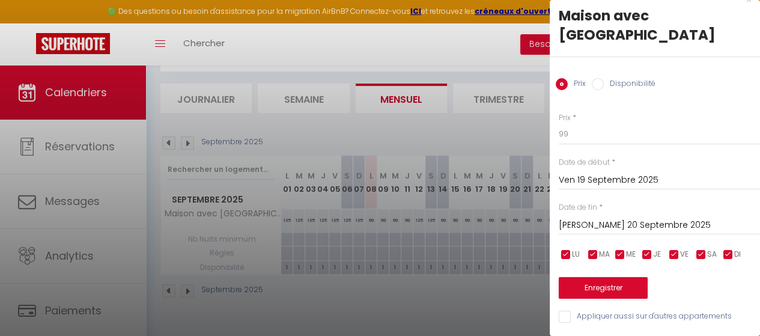
scroll to position [23, 0]
click at [586, 130] on input "99" at bounding box center [659, 134] width 201 height 22
type input "9"
type input "135"
click at [614, 278] on button "Enregistrer" at bounding box center [603, 288] width 89 height 22
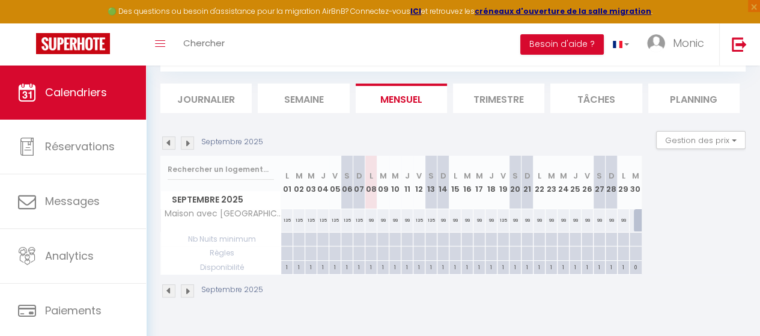
click at [516, 172] on abbr "S" at bounding box center [514, 175] width 5 height 11
click at [514, 190] on th "S 20" at bounding box center [515, 182] width 12 height 53
click at [515, 216] on div "99" at bounding box center [515, 220] width 12 height 22
type input "99"
type input "[PERSON_NAME] 20 Septembre 2025"
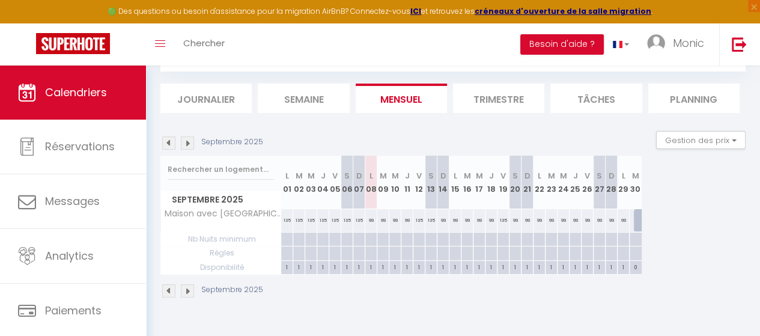
type input "Dim 21 Septembre 2025"
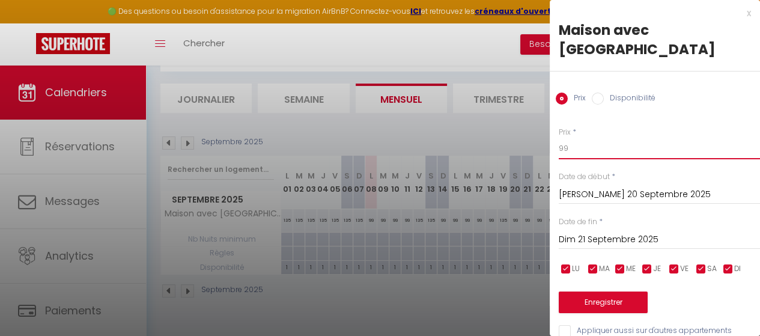
click at [576, 153] on input "99" at bounding box center [659, 149] width 201 height 22
type input "9"
type input "135"
click at [601, 299] on button "Enregistrer" at bounding box center [603, 302] width 89 height 22
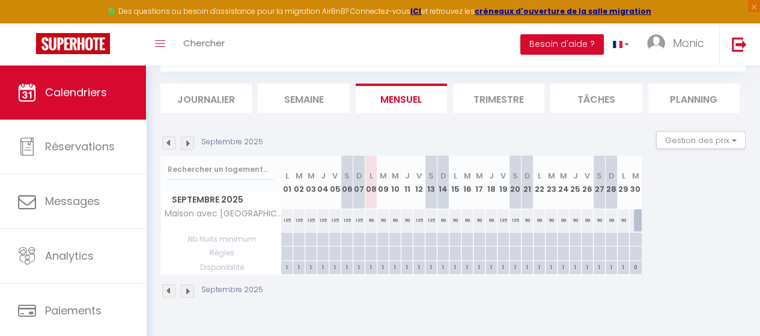
click at [586, 216] on div "99" at bounding box center [587, 220] width 12 height 22
type input "99"
type input "Ven 26 Septembre 2025"
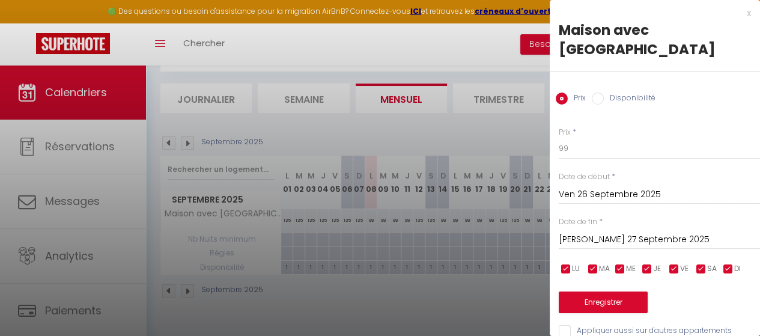
click at [602, 240] on input "[PERSON_NAME] 27 Septembre 2025" at bounding box center [659, 240] width 201 height 16
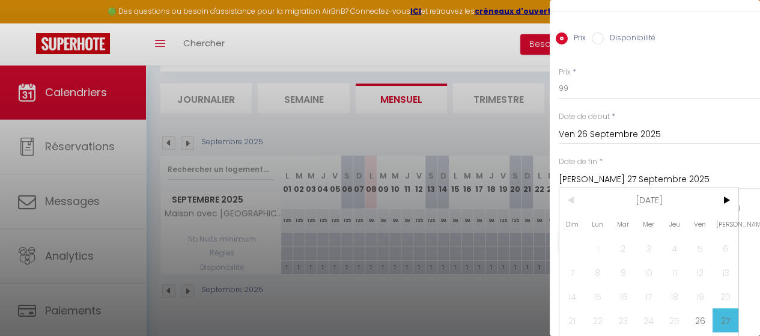
scroll to position [89, 0]
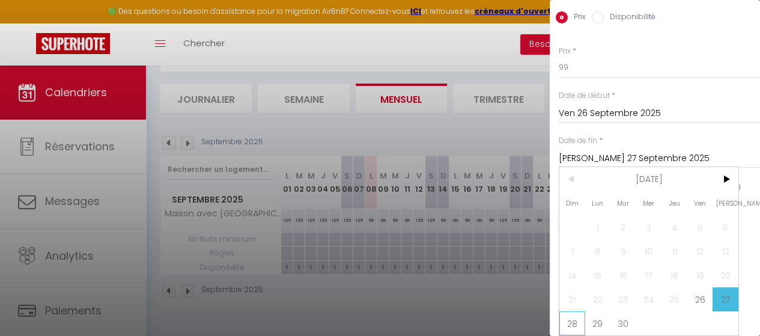
click at [571, 315] on span "28" at bounding box center [572, 323] width 26 height 24
type input "Dim 28 Septembre 2025"
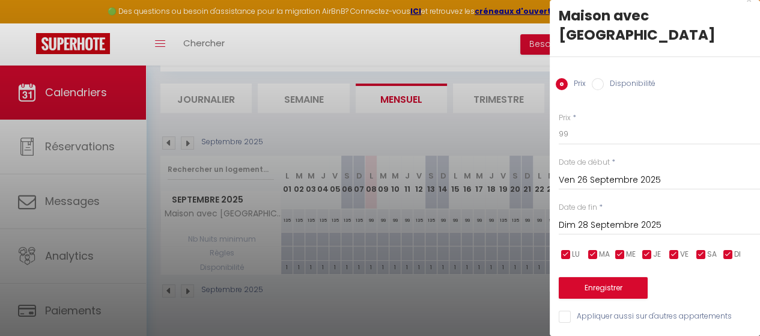
scroll to position [23, 0]
click at [579, 123] on input "99" at bounding box center [659, 134] width 201 height 22
type input "9"
type input "135"
click at [593, 277] on button "Enregistrer" at bounding box center [603, 288] width 89 height 22
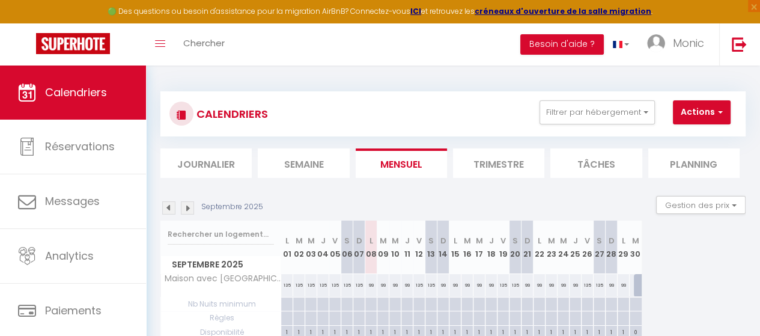
scroll to position [0, 0]
click at [436, 77] on div "CALENDRIERS Filtrer par hébergement Tous Aubépine 1 Appartement entre [GEOGRAPH…" at bounding box center [453, 227] width 614 height 324
click at [707, 256] on div "Septembre 2025 L 01 M 02 M 03 J 04 V 05 S 06 D 07 L 08 M 09 M 10 J 11 V 12 S 13…" at bounding box center [452, 279] width 585 height 119
click at [703, 269] on div "Septembre 2025 L 01 M 02 M 03 J 04 V 05 S 06 D 07 L 08 M 09 M 10 J 11 V 12 S 13…" at bounding box center [452, 279] width 585 height 119
click at [466, 76] on div "CALENDRIERS Filtrer par hébergement Tous Aubépine 1 Appartement entre [GEOGRAPH…" at bounding box center [453, 227] width 614 height 324
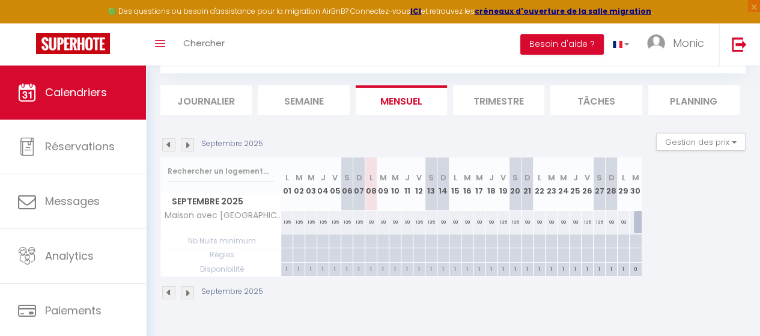
scroll to position [65, 0]
click at [435, 306] on div "Septembre 2025" at bounding box center [452, 291] width 585 height 35
click at [700, 211] on div "Septembre 2025 L 01 M 02 M 03 J 04 V 05 S 06 D 07 L 08 M 09 M 10 J 11 V 12 S 13…" at bounding box center [452, 215] width 585 height 119
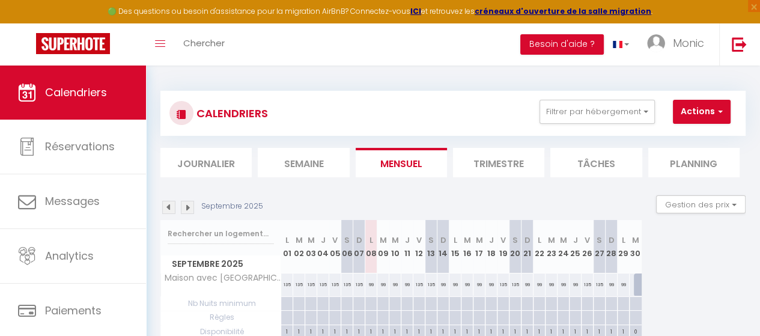
scroll to position [0, 0]
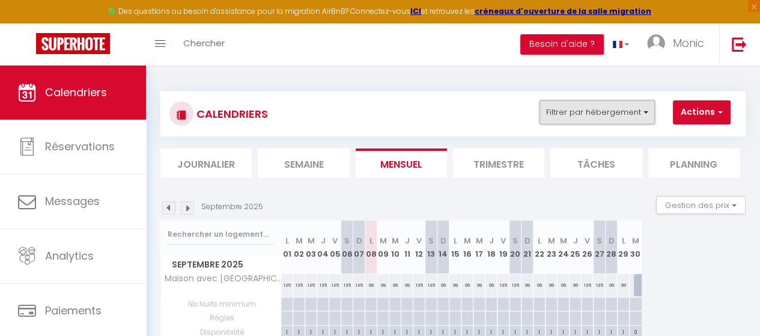
click at [646, 111] on button "Filtrer par hébergement" at bounding box center [596, 112] width 115 height 24
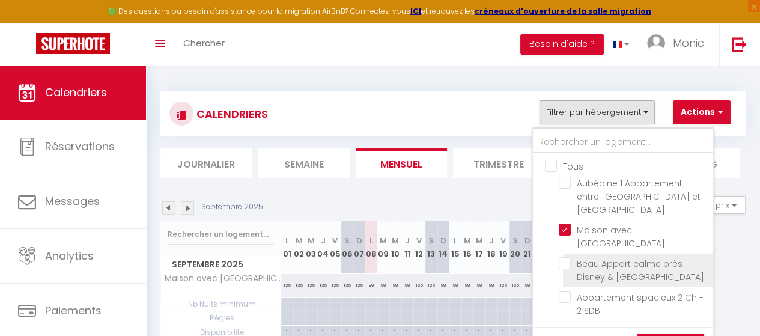
click at [564, 253] on li "Beau Appart calme près Disney & [GEOGRAPHIC_DATA]" at bounding box center [638, 270] width 150 height 34
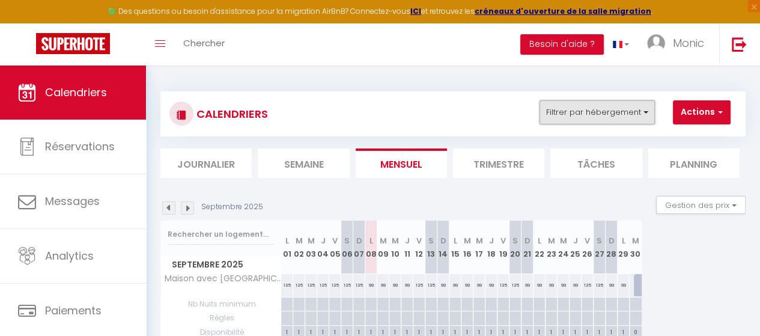
click at [647, 115] on button "Filtrer par hébergement" at bounding box center [596, 112] width 115 height 24
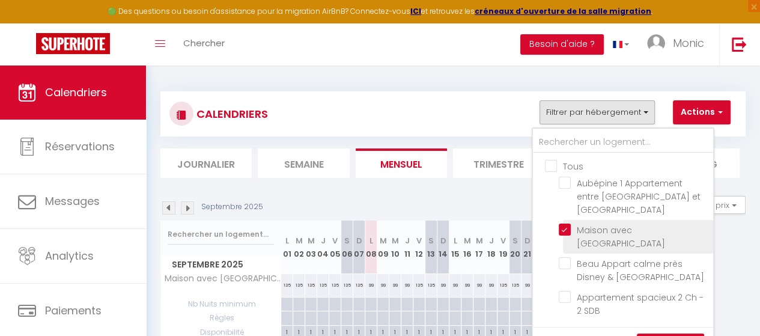
click at [559, 223] on input "Maison avec [GEOGRAPHIC_DATA]" at bounding box center [634, 229] width 150 height 12
checkbox input "false"
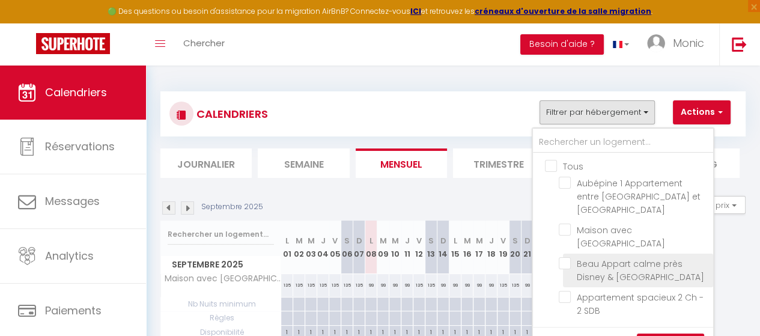
click at [565, 257] on input "Beau Appart calme près Disney & [GEOGRAPHIC_DATA]" at bounding box center [634, 263] width 150 height 12
checkbox input "true"
checkbox input "false"
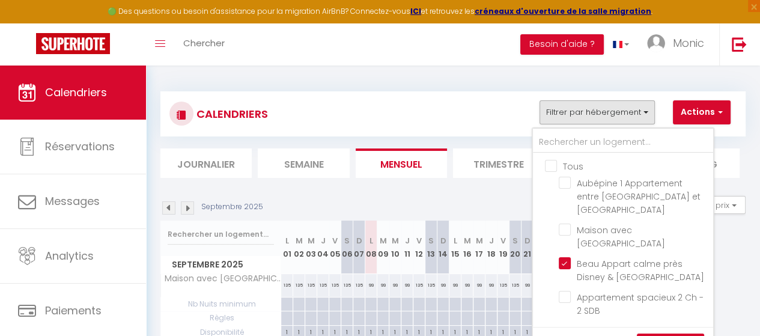
click at [680, 333] on link "Sauvegarder" at bounding box center [670, 342] width 67 height 18
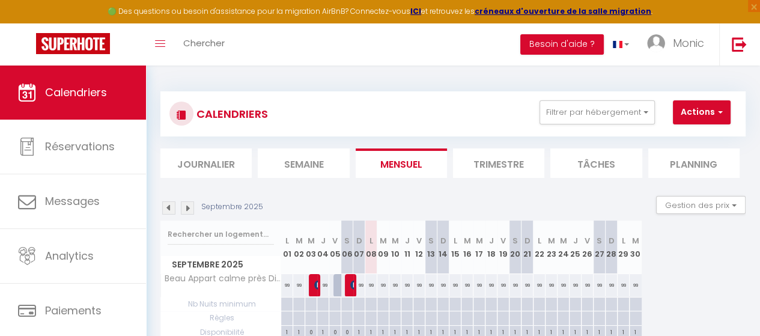
scroll to position [60, 0]
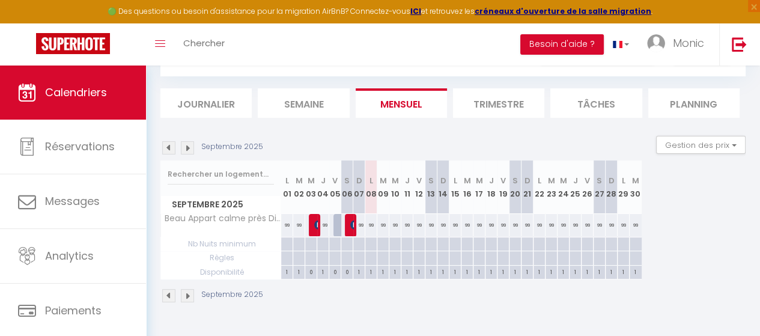
click at [348, 223] on div at bounding box center [351, 225] width 12 height 23
click at [351, 216] on span "[PERSON_NAME]" at bounding box center [352, 224] width 4 height 23
select select "OK"
select select "KO"
select select "0"
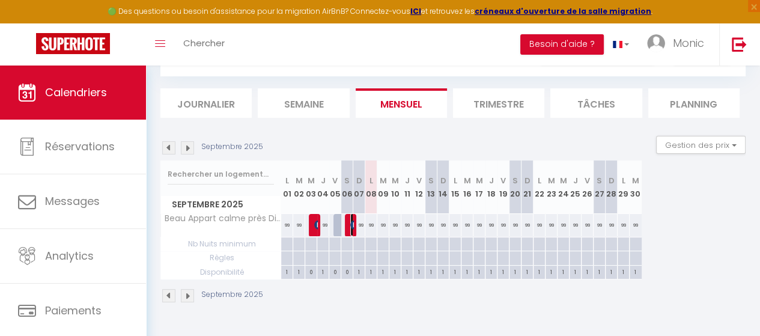
select select "0"
select select "1"
select select
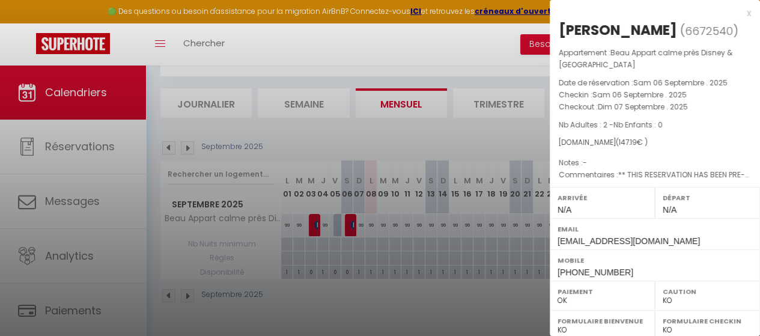
click at [389, 36] on div at bounding box center [380, 168] width 760 height 336
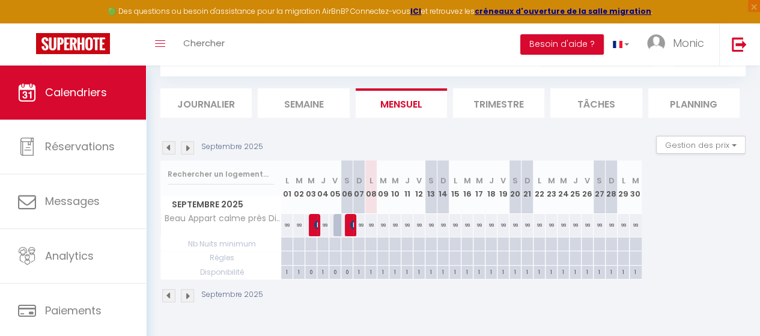
scroll to position [65, 0]
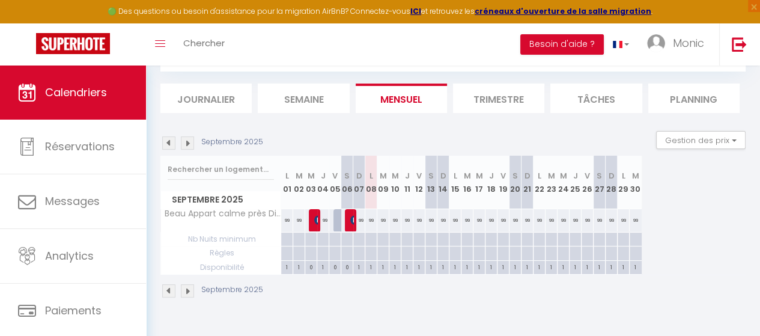
click at [503, 127] on section "Septembre 2025 Gestion des prix Nb Nuits minimum Règles Disponibilité Septembre…" at bounding box center [452, 214] width 585 height 191
click at [370, 189] on th "L 08" at bounding box center [371, 182] width 12 height 53
click at [371, 219] on div "99" at bounding box center [371, 220] width 12 height 22
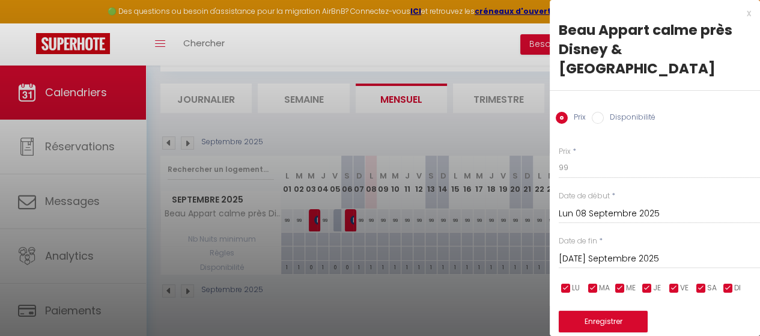
click at [407, 43] on div at bounding box center [380, 168] width 760 height 336
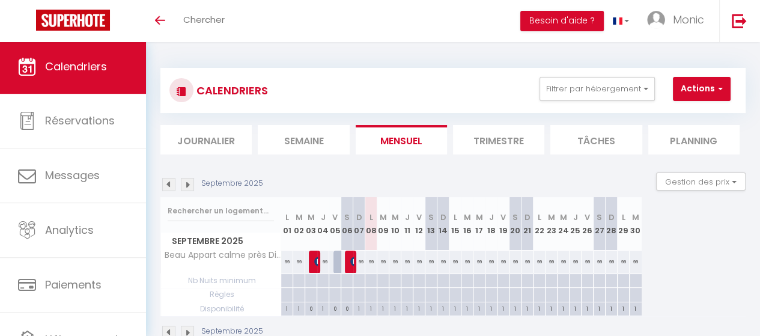
click at [74, 65] on span "Calendriers" at bounding box center [76, 66] width 62 height 15
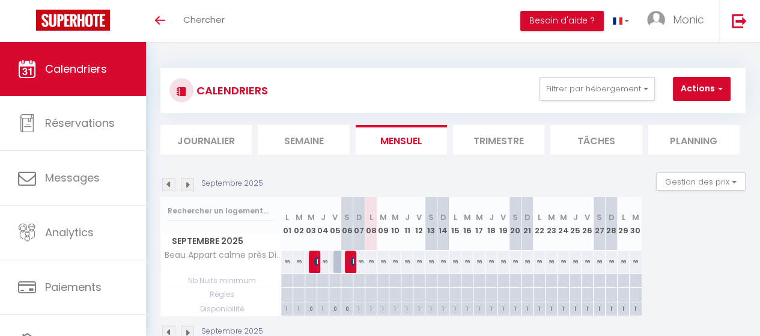
click at [372, 226] on th "L 08" at bounding box center [371, 223] width 12 height 53
click at [370, 260] on div "99" at bounding box center [371, 261] width 12 height 22
type input "99"
type input "Lun 08 Septembre 2025"
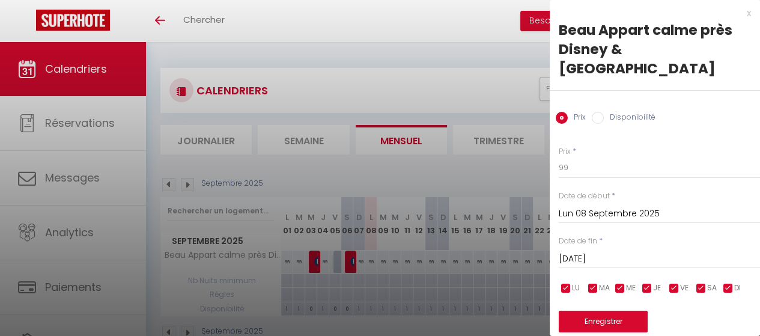
click at [625, 251] on input "[DATE] Septembre 2025" at bounding box center [659, 259] width 201 height 16
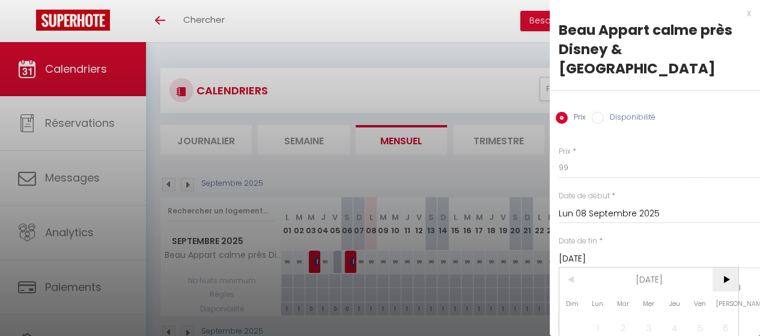
click at [723, 267] on span ">" at bounding box center [725, 279] width 26 height 24
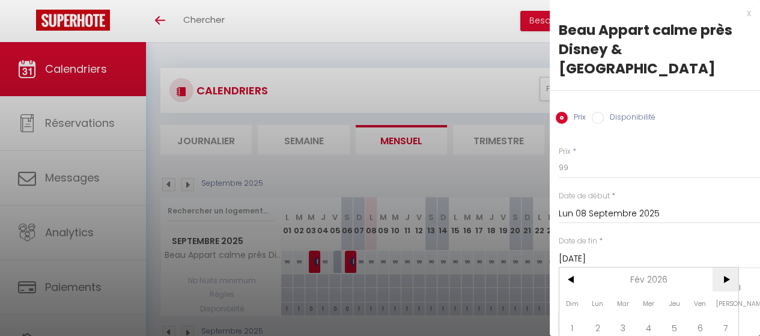
click at [723, 267] on span ">" at bounding box center [725, 279] width 26 height 24
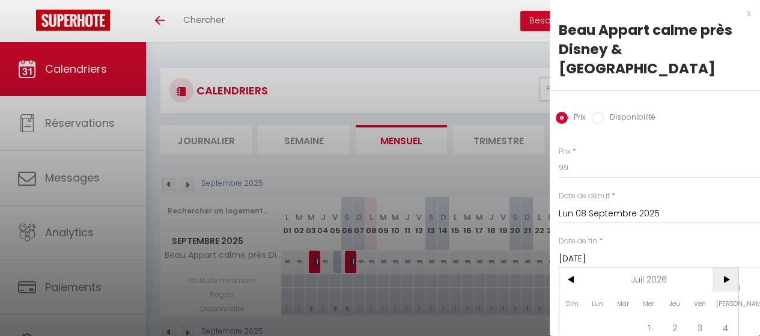
click at [723, 267] on span ">" at bounding box center [725, 279] width 26 height 24
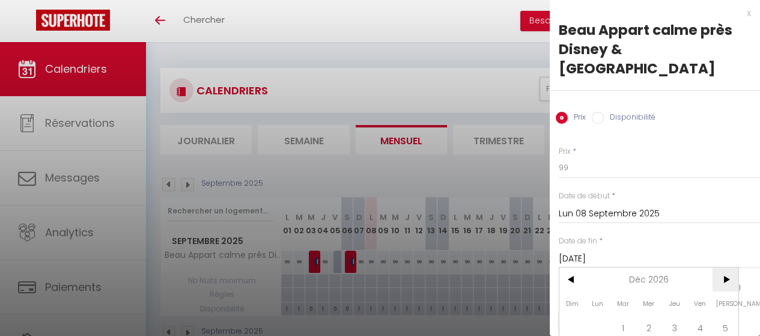
click at [723, 267] on span ">" at bounding box center [725, 279] width 26 height 24
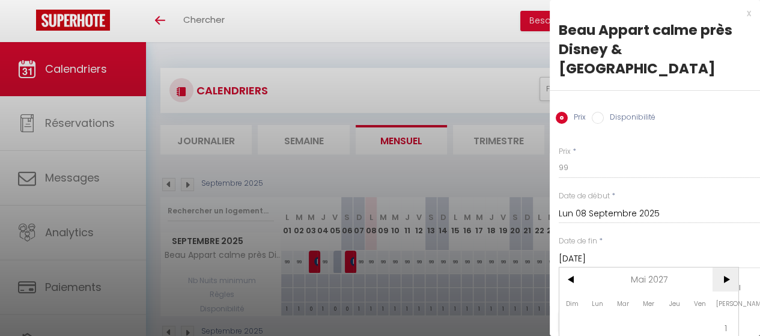
click at [723, 267] on span ">" at bounding box center [725, 279] width 26 height 24
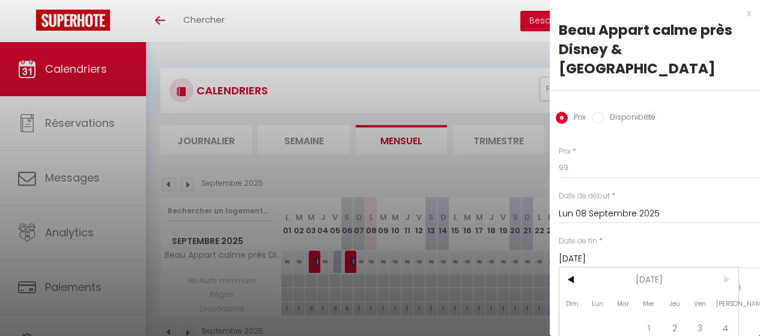
click at [723, 267] on span ">" at bounding box center [725, 279] width 26 height 24
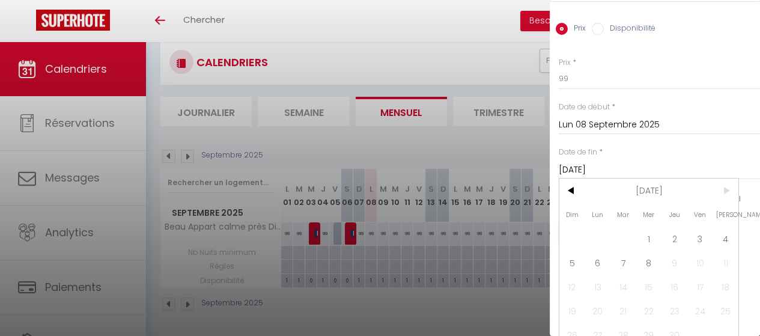
scroll to position [42, 0]
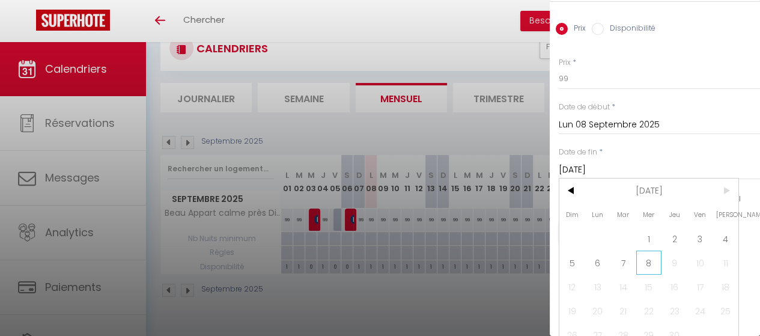
click at [647, 250] on span "8" at bounding box center [649, 262] width 26 height 24
type input "Mer 08 Septembre 2027"
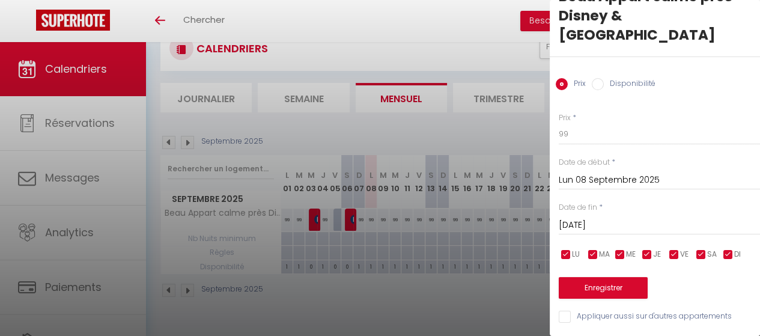
scroll to position [23, 0]
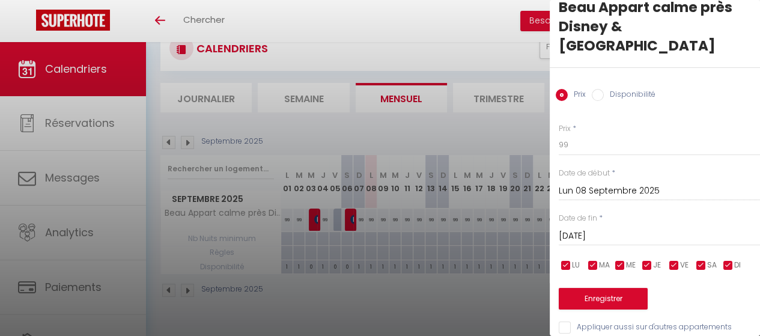
click at [598, 89] on input "Disponibilité" at bounding box center [598, 95] width 12 height 12
radio input "true"
radio input "false"
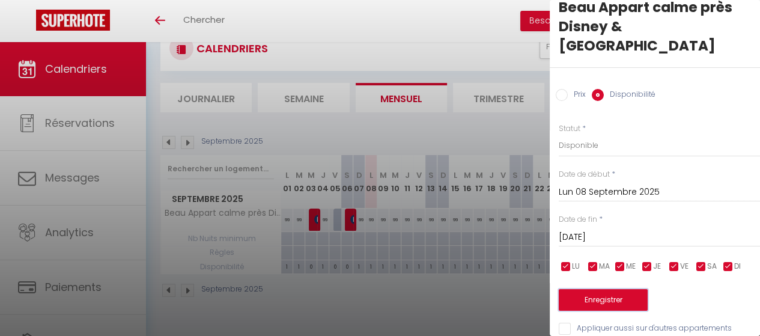
click at [613, 289] on button "Enregistrer" at bounding box center [603, 300] width 89 height 22
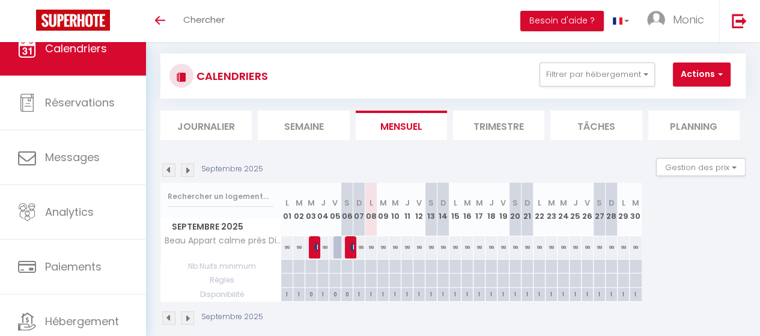
scroll to position [0, 0]
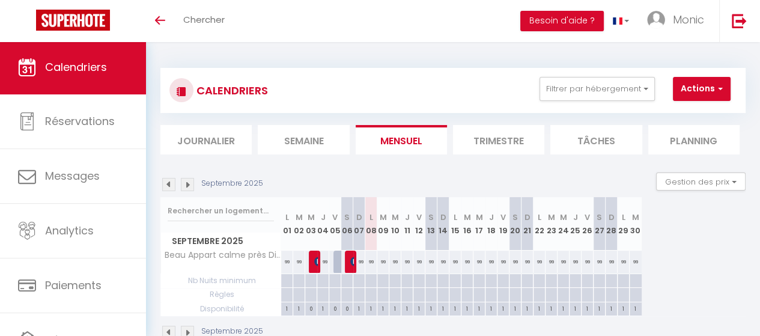
click at [81, 64] on span "Calendriers" at bounding box center [76, 66] width 62 height 15
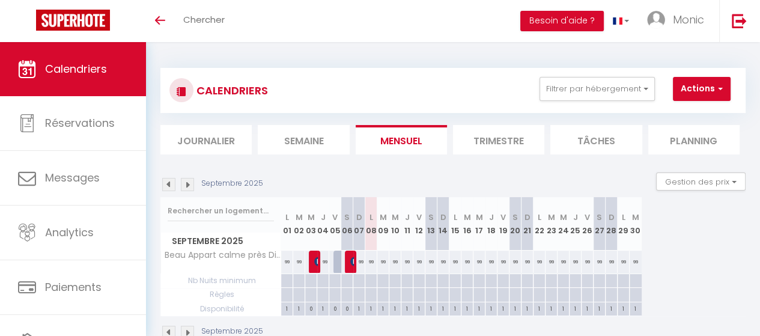
click at [67, 67] on span "Calendriers" at bounding box center [76, 68] width 62 height 15
